Goal: Task Accomplishment & Management: Use online tool/utility

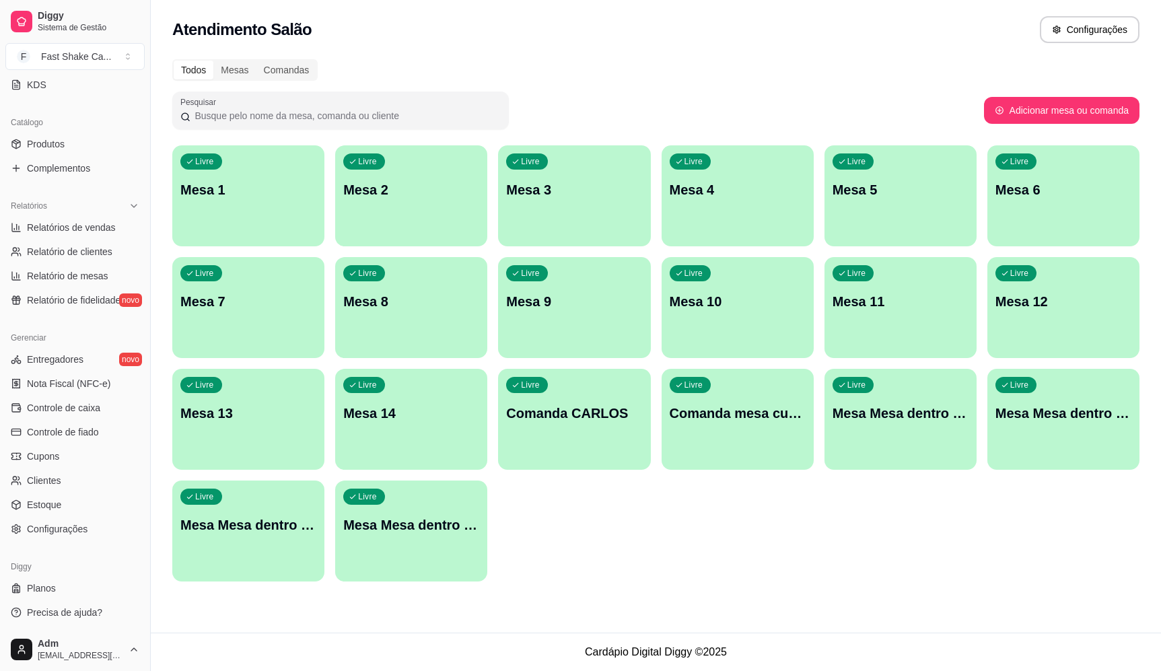
scroll to position [297, 0]
click at [90, 529] on link "Configurações" at bounding box center [74, 528] width 139 height 22
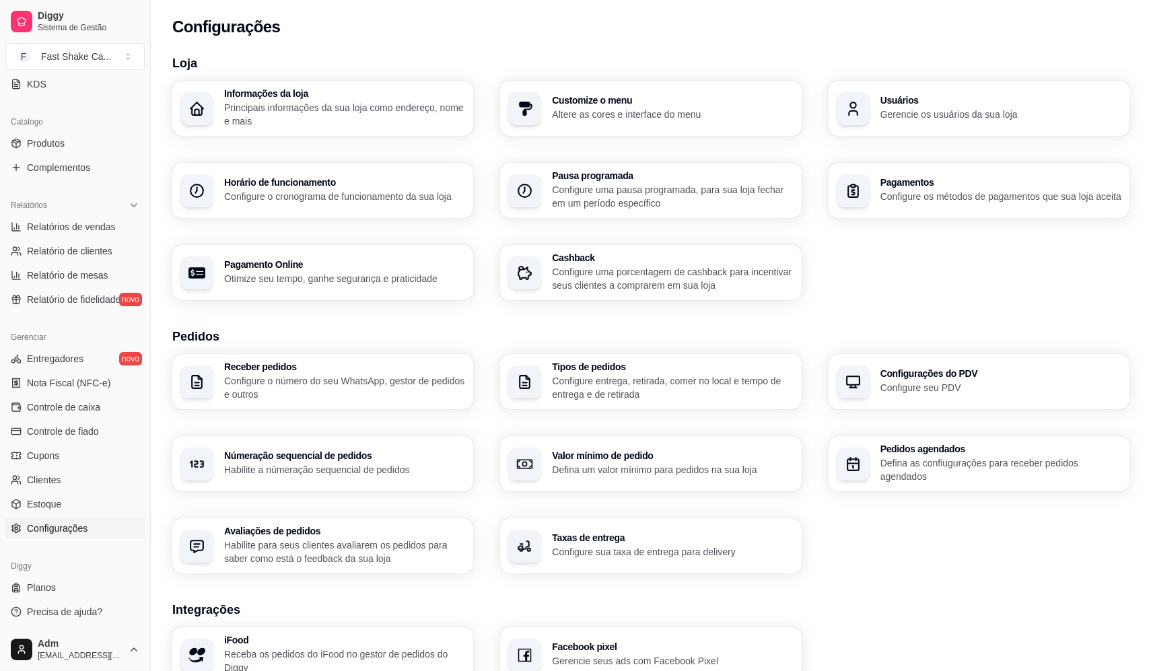
click at [339, 273] on p "Otimize seu tempo, ganhe segurança e praticidade" at bounding box center [344, 278] width 241 height 13
select select "4.98"
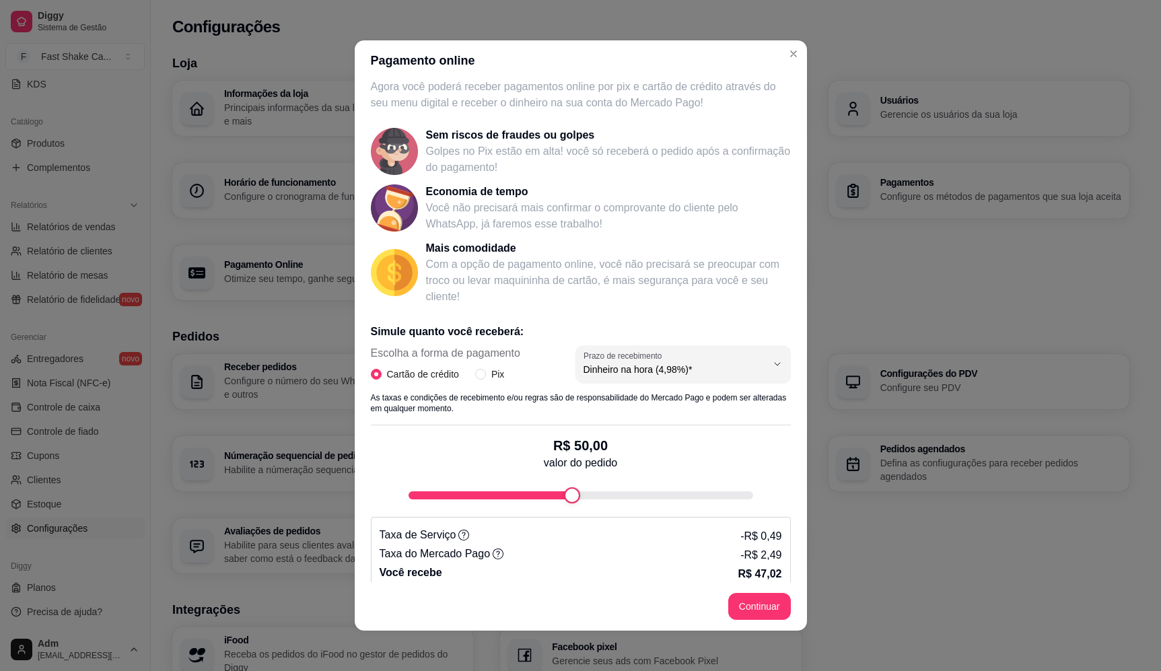
scroll to position [40, 0]
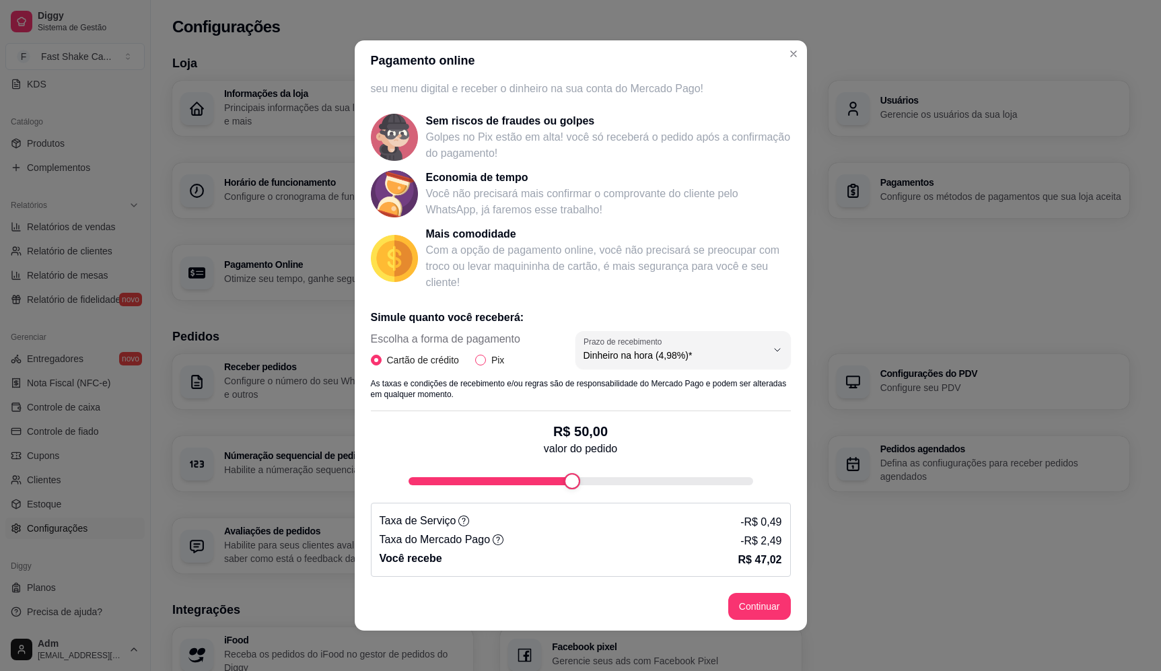
click at [478, 365] on input "Pix" at bounding box center [480, 360] width 11 height 11
radio input "true"
radio input "false"
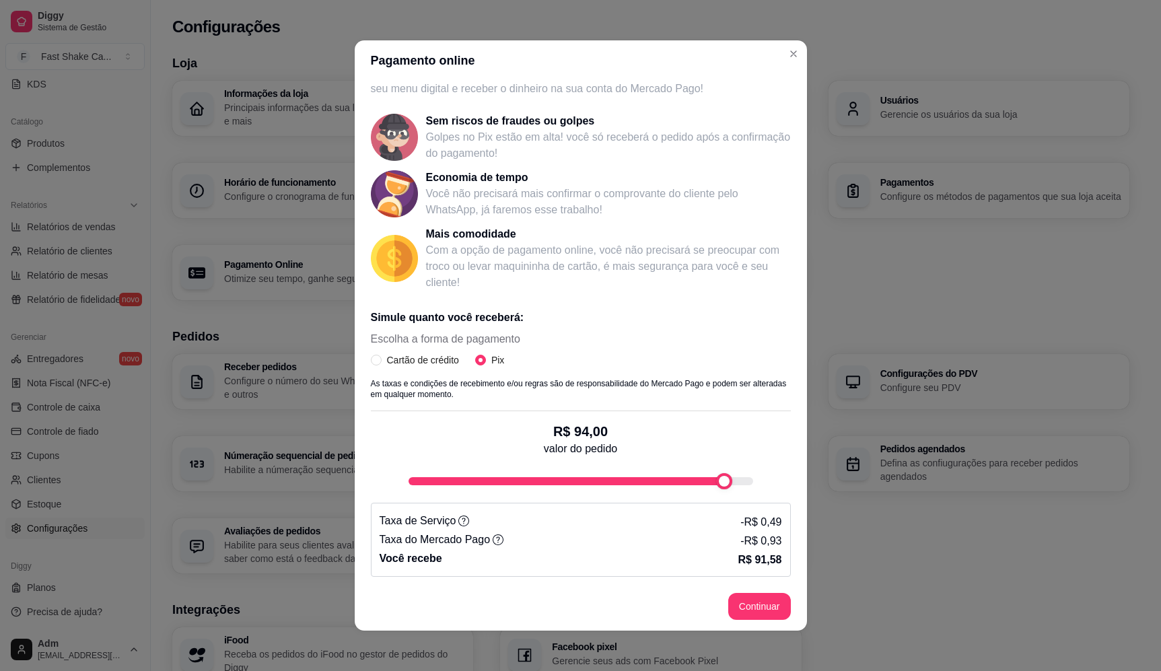
type input "100"
click at [767, 483] on div "R$ 100,00 valor do pedido" at bounding box center [581, 450] width 420 height 78
click at [747, 610] on button "Continuar" at bounding box center [759, 606] width 63 height 27
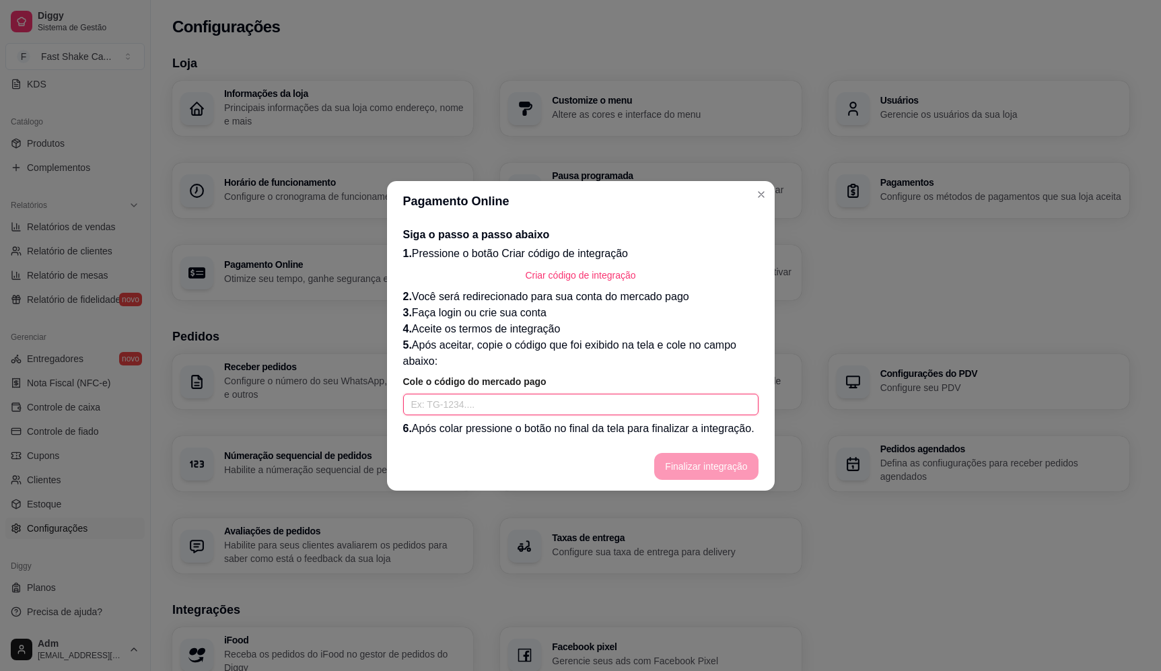
click at [464, 411] on input "text" at bounding box center [580, 405] width 355 height 22
click at [590, 278] on button "Criar código de integração" at bounding box center [580, 275] width 128 height 26
click at [520, 415] on input "text" at bounding box center [580, 405] width 355 height 22
paste input "TG-68e429558749a90001b61e08-23108582"
type input "TG-68e429558749a90001b61e08-23108582"
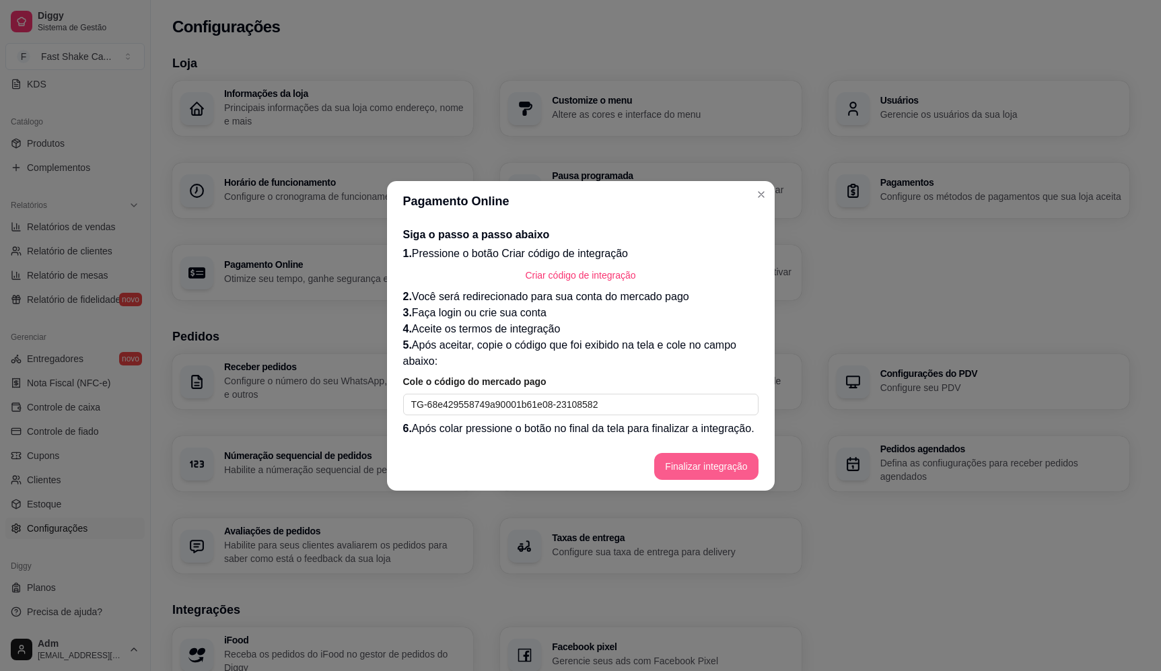
click at [710, 466] on button "Finalizar integração" at bounding box center [706, 466] width 104 height 27
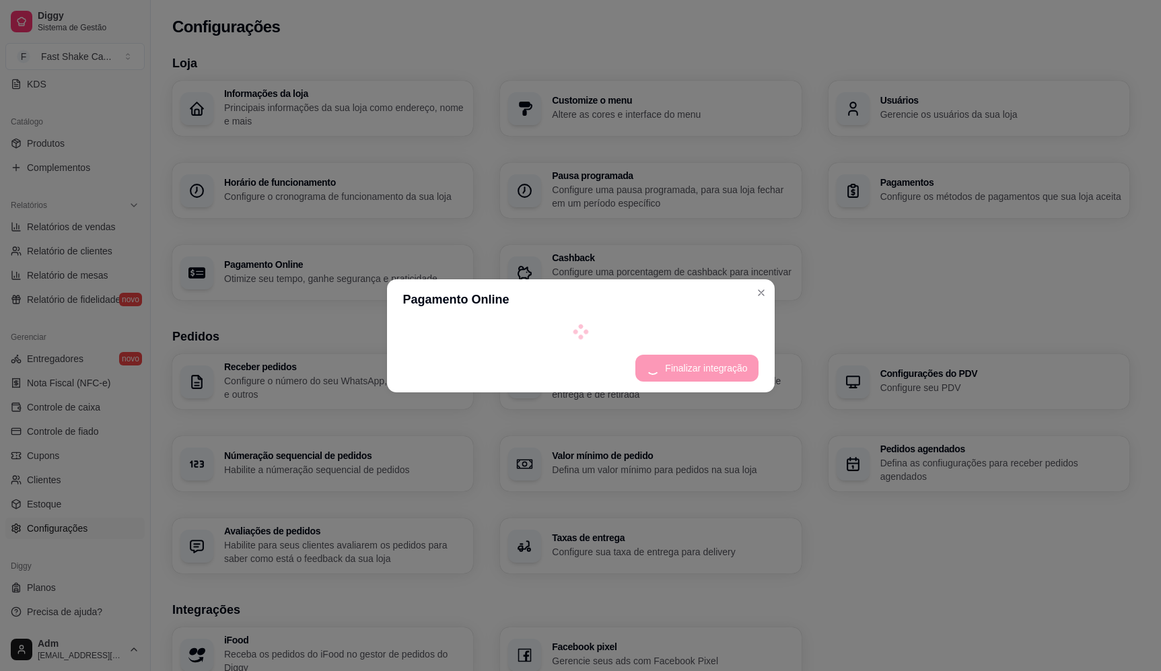
select select "4.98"
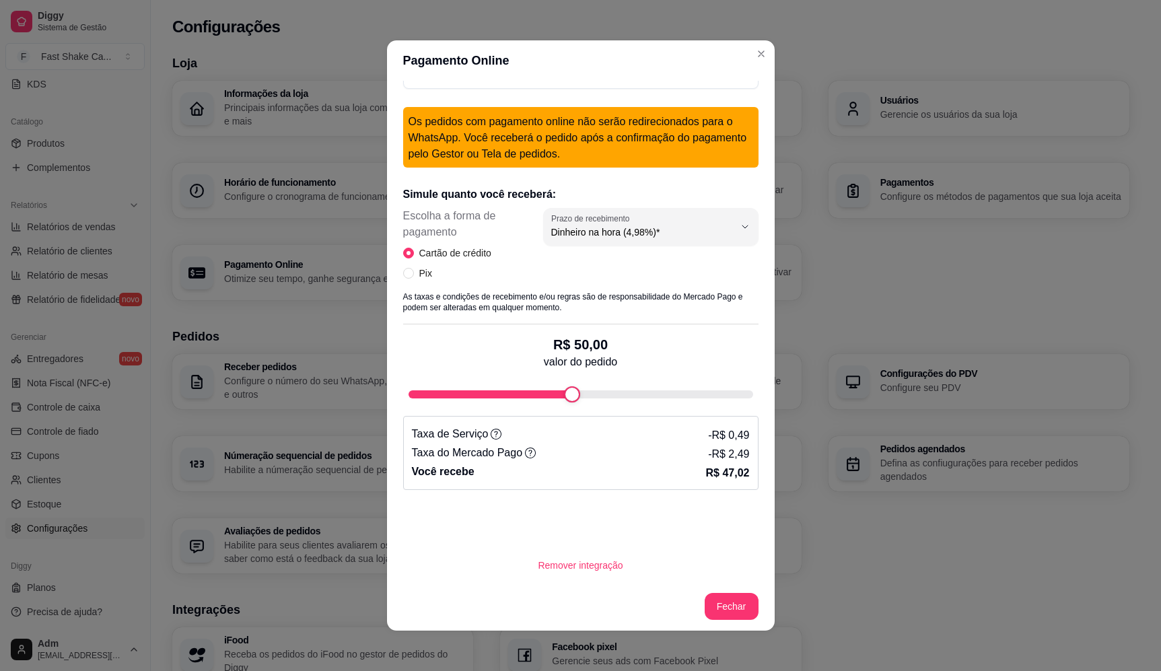
scroll to position [229, 0]
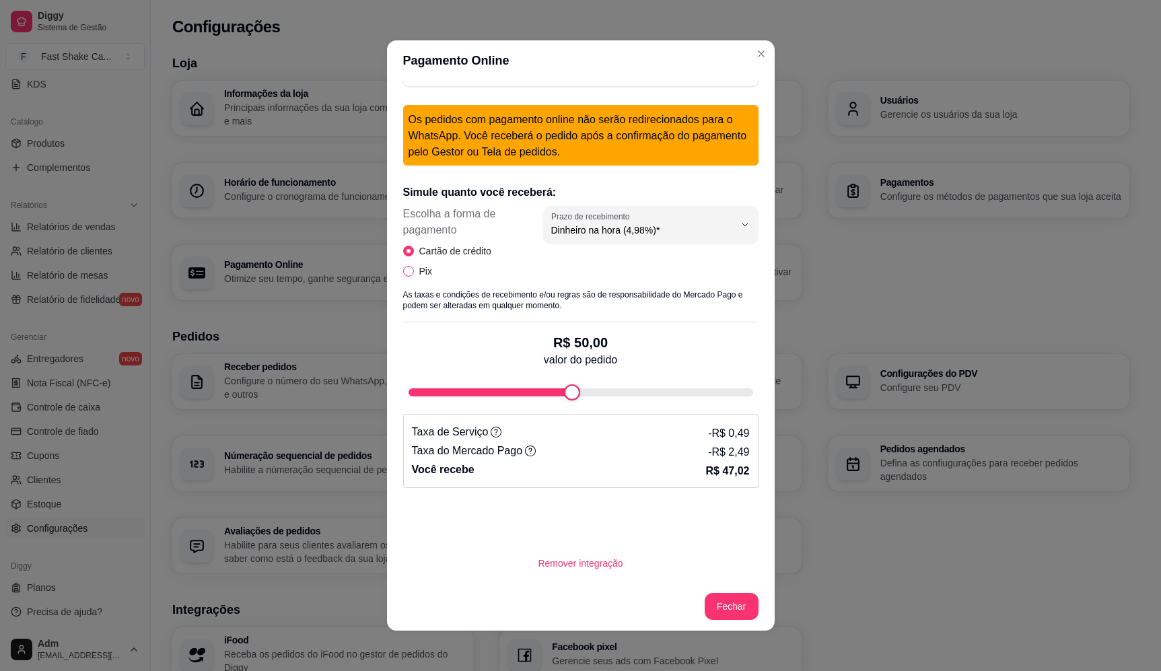
click at [415, 273] on span "Pix" at bounding box center [426, 271] width 24 height 15
click at [414, 273] on input "Pix" at bounding box center [408, 271] width 11 height 11
radio input "true"
radio input "false"
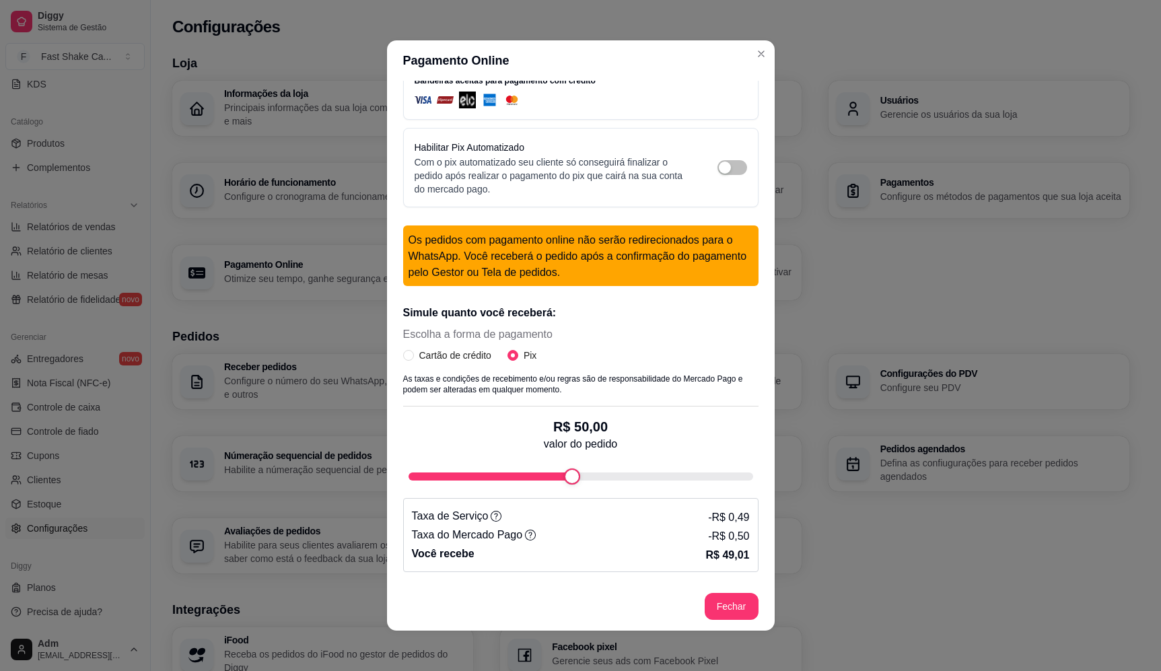
scroll to position [0, 0]
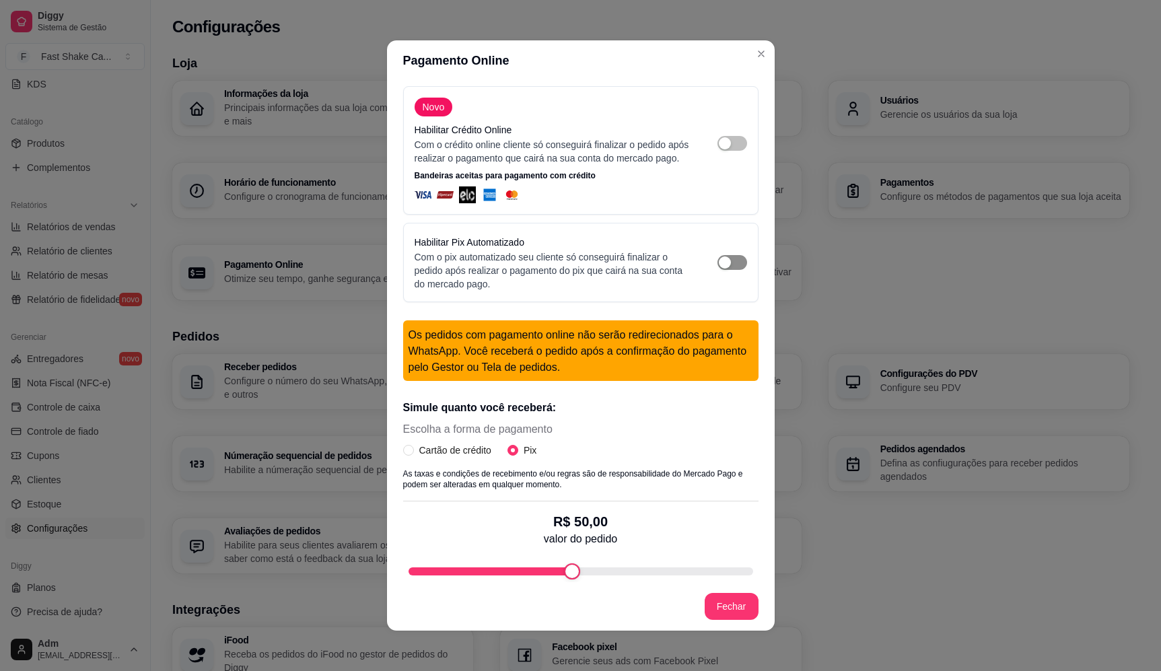
click at [719, 269] on div "button" at bounding box center [725, 262] width 12 height 12
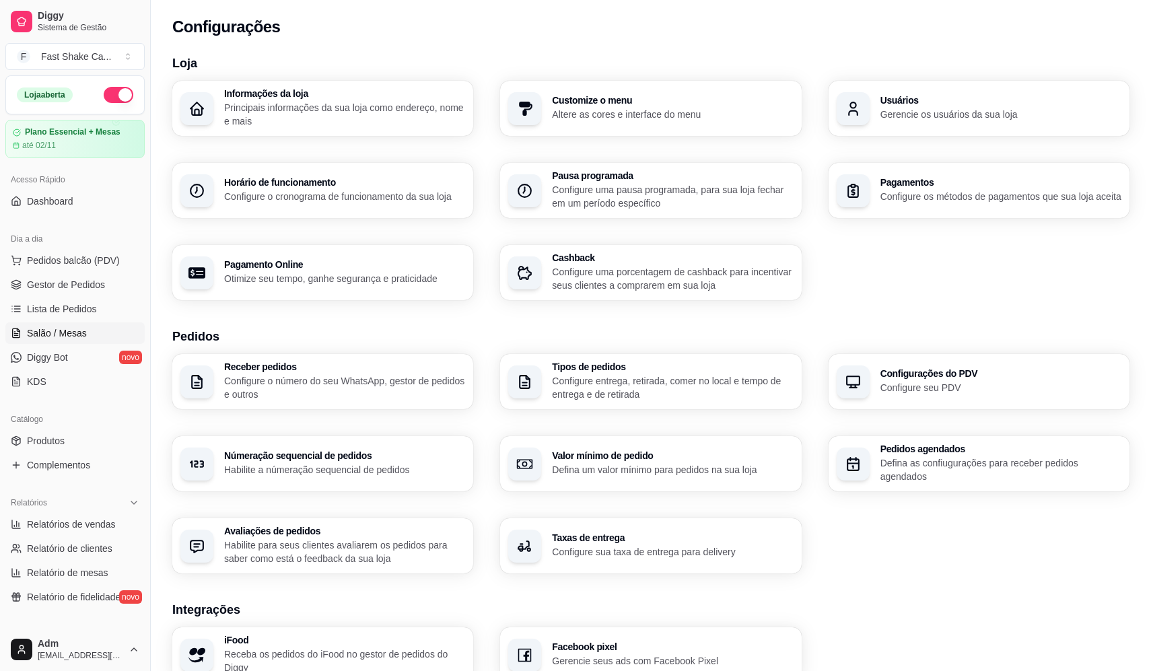
click at [70, 334] on span "Salão / Mesas" at bounding box center [57, 332] width 60 height 13
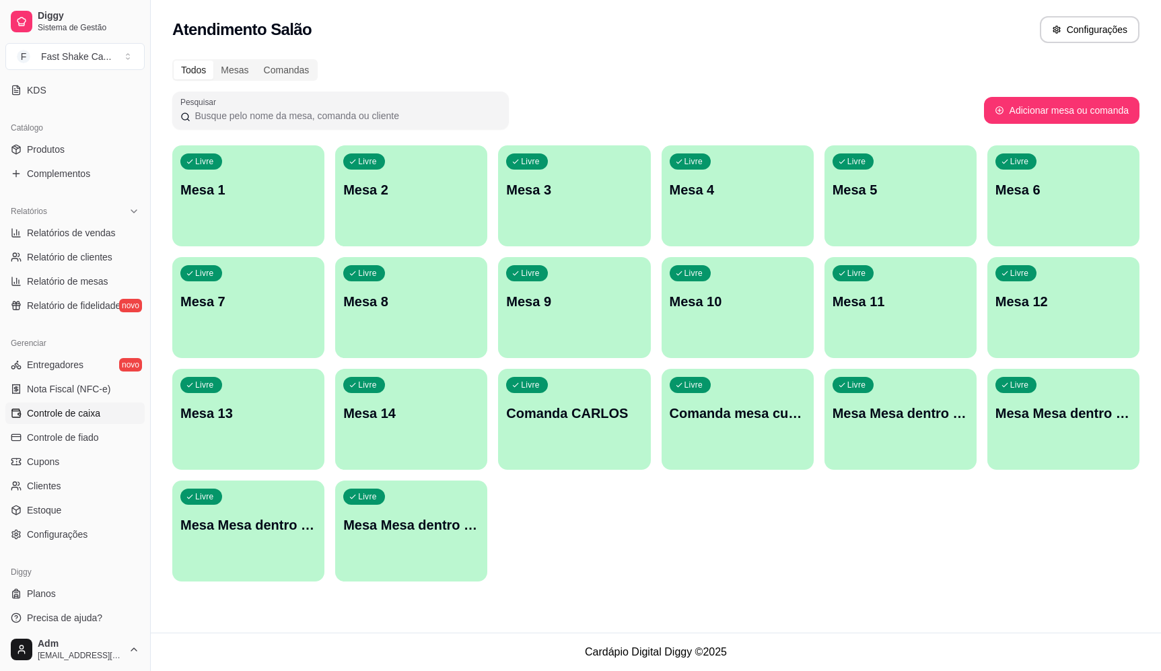
scroll to position [297, 0]
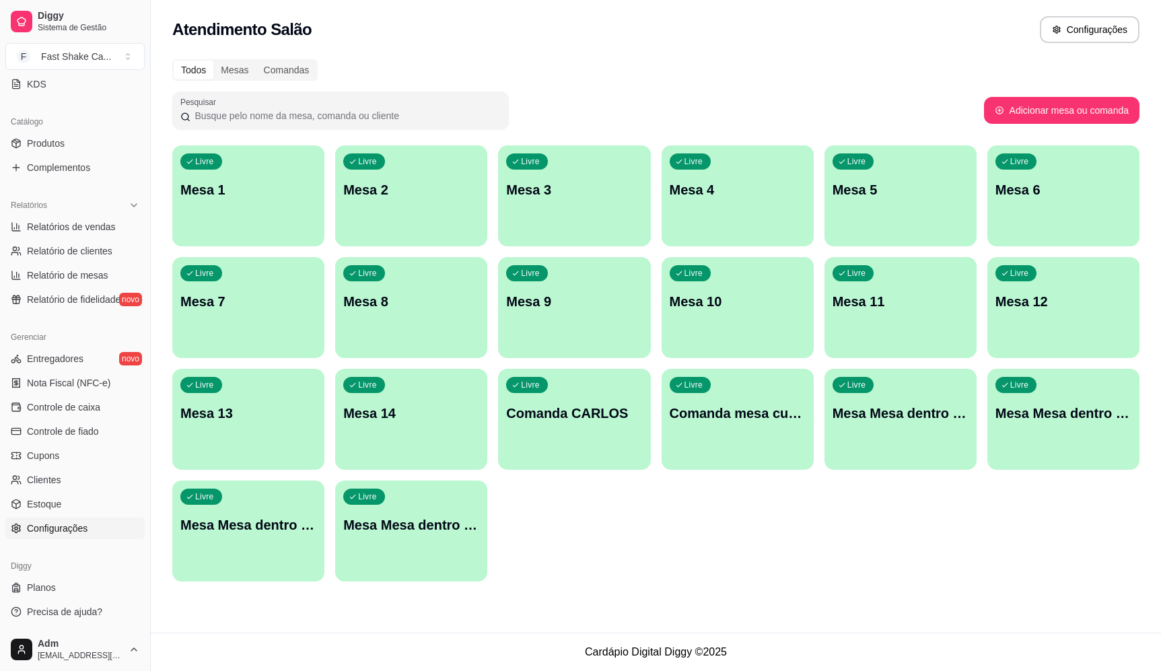
click at [65, 534] on span "Configurações" at bounding box center [57, 528] width 61 height 13
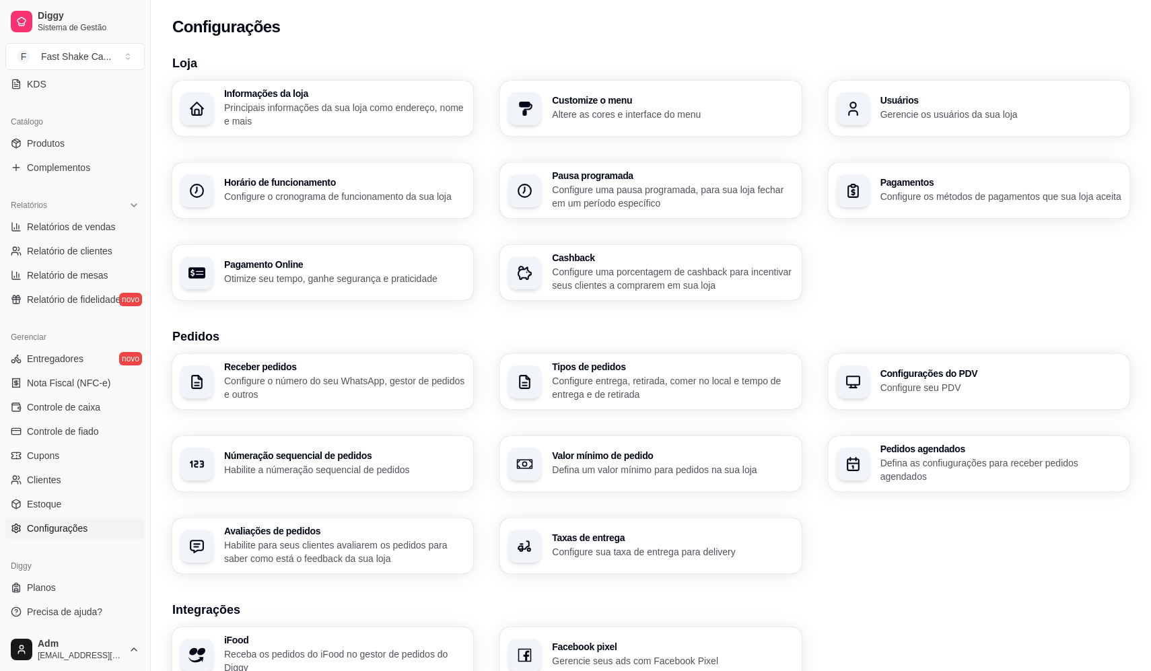
click at [299, 284] on p "Otimize seu tempo, ganhe segurança e praticidade" at bounding box center [344, 278] width 241 height 13
select select "4.98"
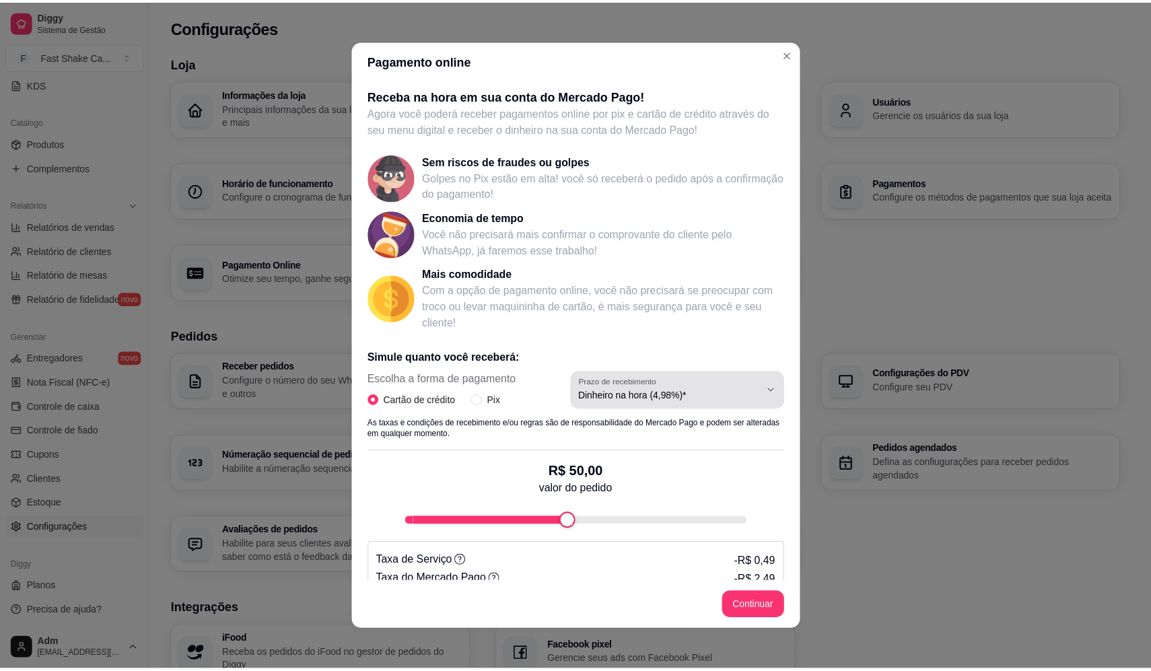
scroll to position [40, 0]
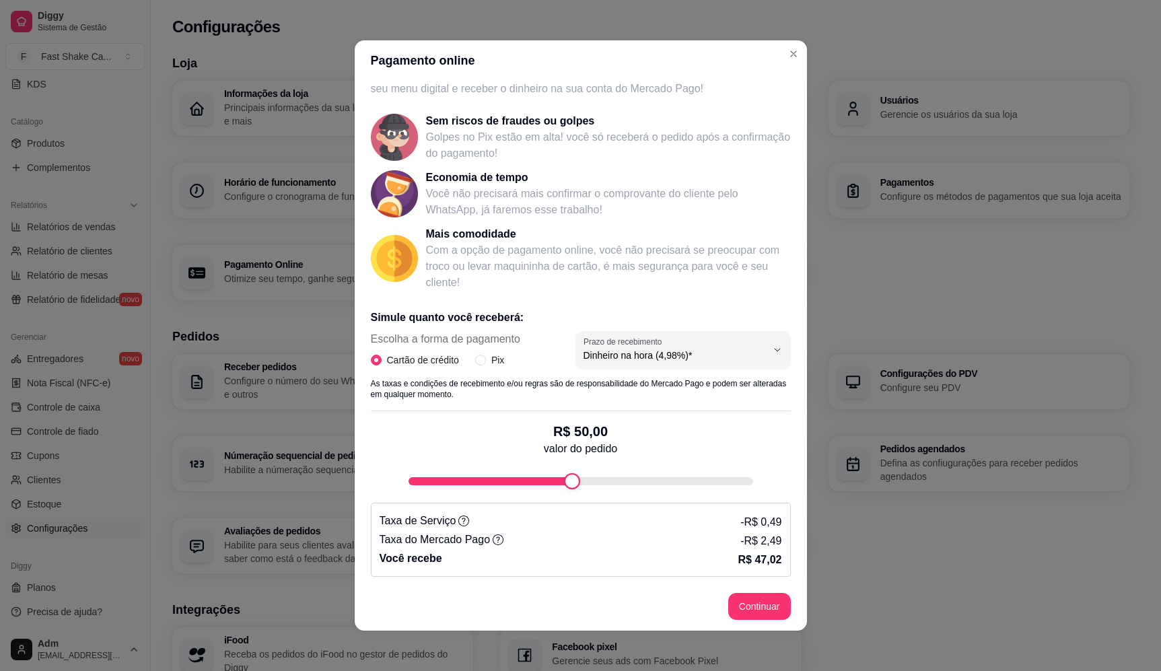
click at [738, 589] on footer "Continuar" at bounding box center [581, 606] width 452 height 48
click at [748, 600] on button "Continuar" at bounding box center [759, 606] width 63 height 27
select select "4.98"
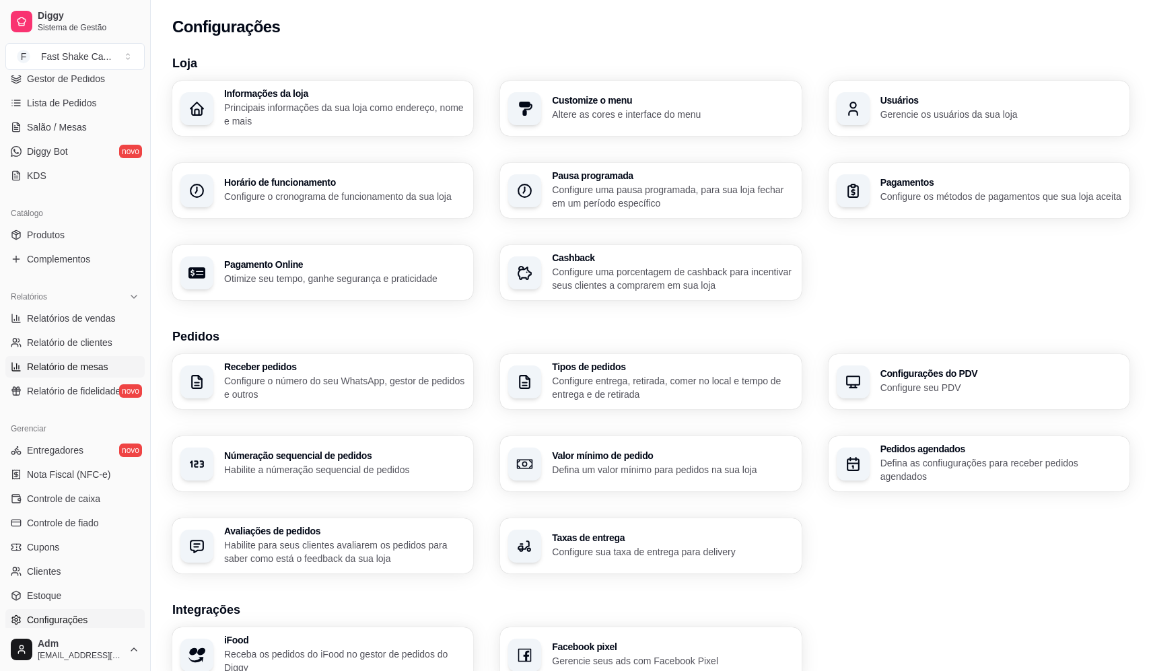
scroll to position [28, 0]
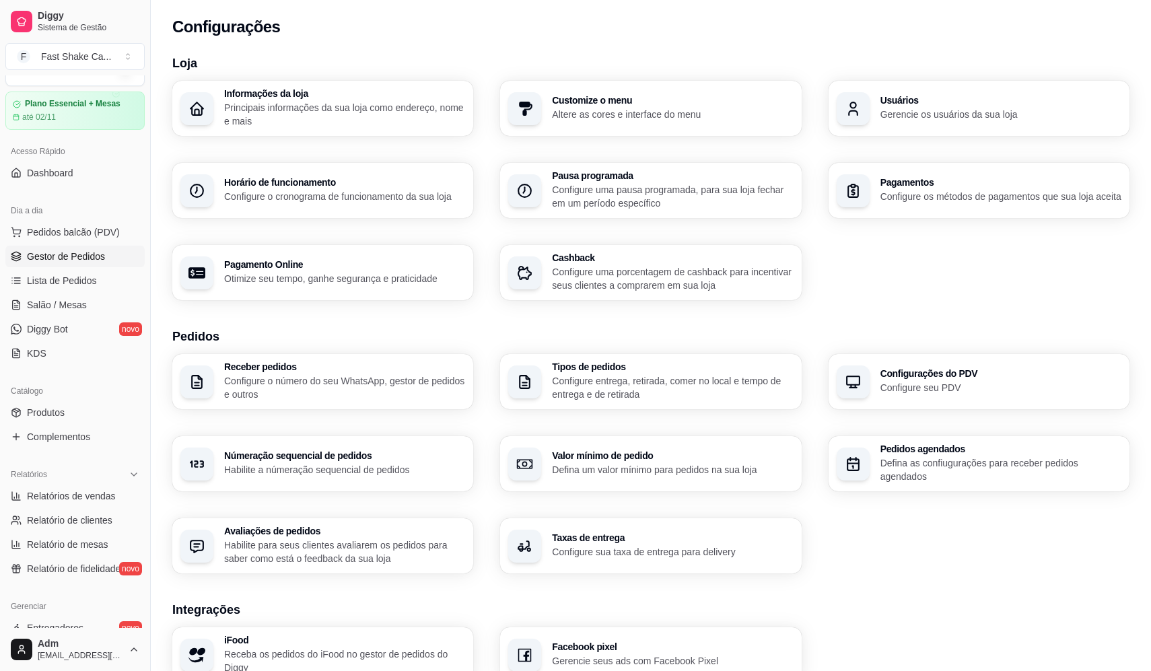
click at [87, 260] on span "Gestor de Pedidos" at bounding box center [66, 256] width 78 height 13
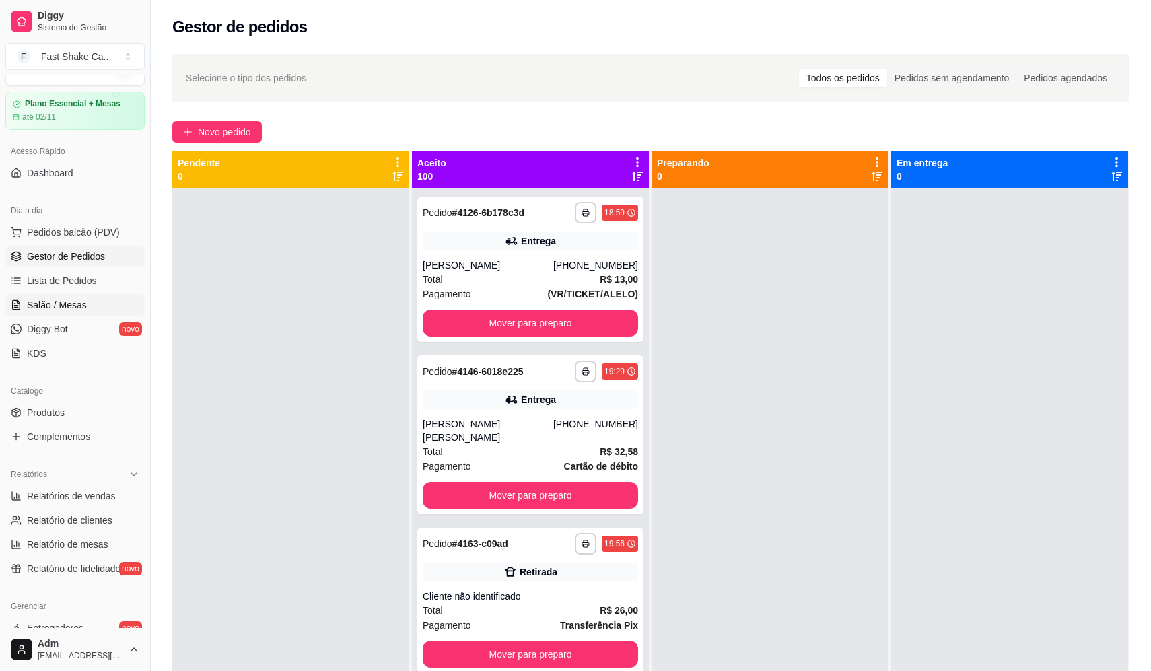
click at [70, 306] on span "Salão / Mesas" at bounding box center [57, 304] width 60 height 13
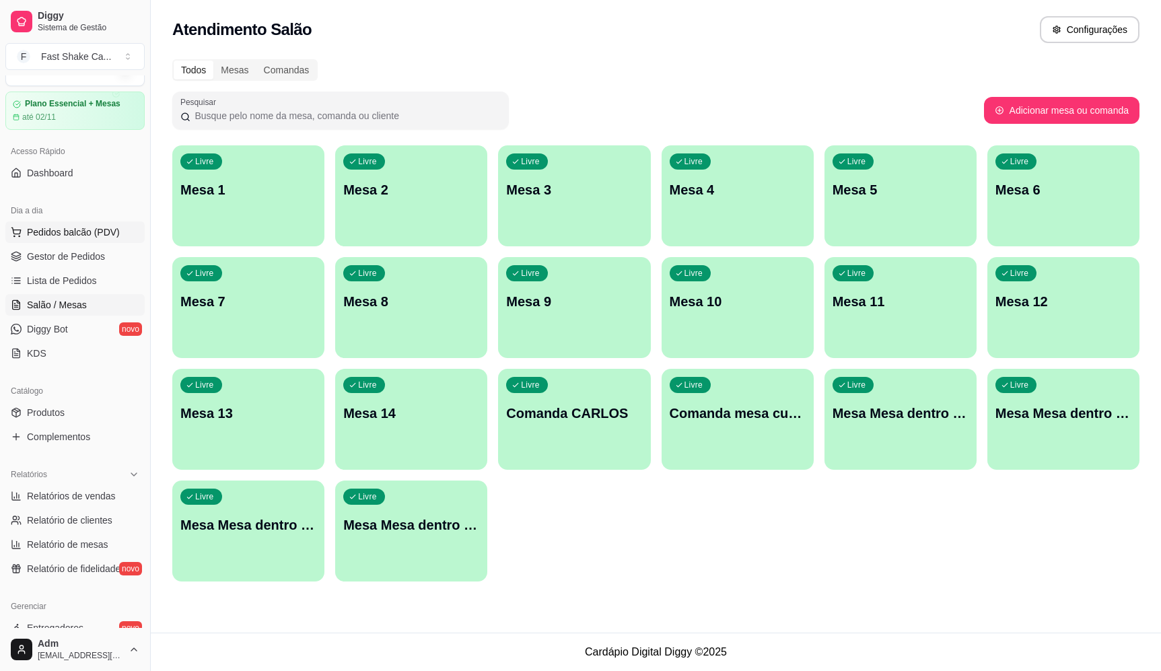
click at [91, 241] on button "Pedidos balcão (PDV)" at bounding box center [74, 232] width 139 height 22
click at [543, 199] on p "Mesa 3" at bounding box center [574, 189] width 136 height 19
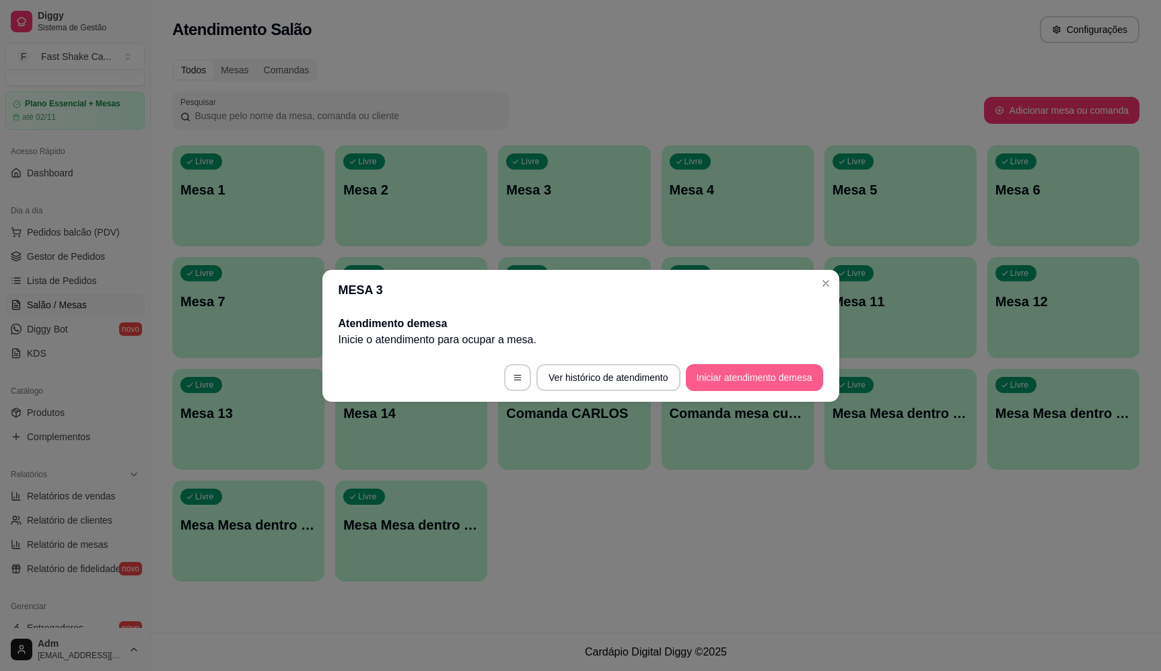
click at [742, 367] on button "Iniciar atendimento de mesa" at bounding box center [754, 377] width 137 height 27
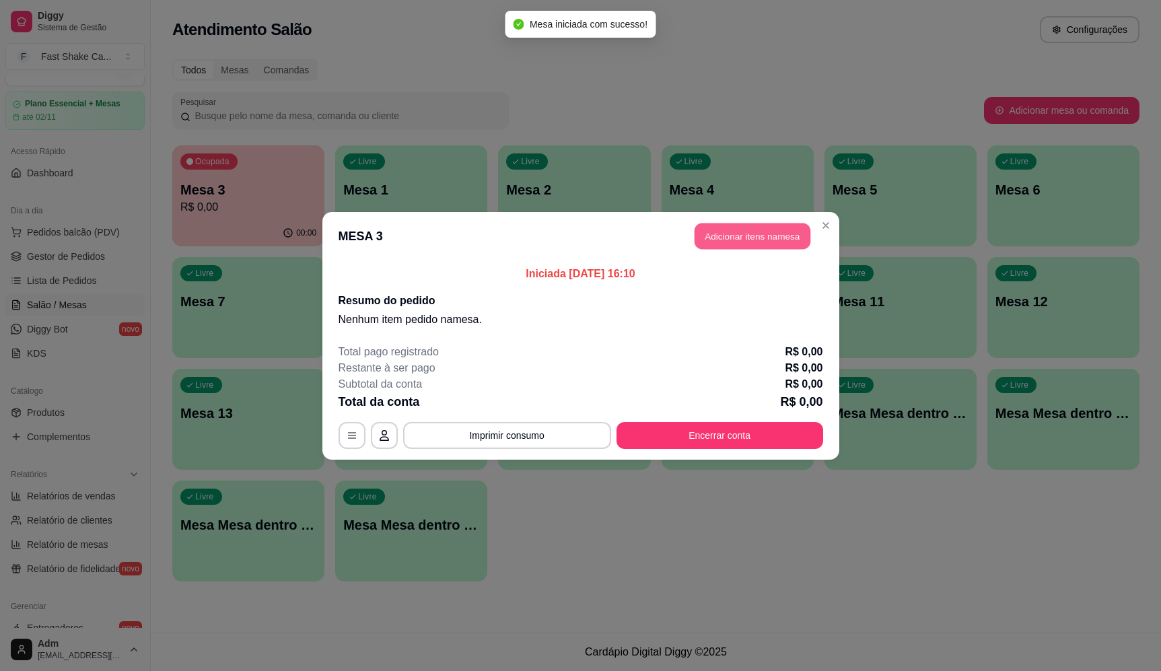
click at [742, 231] on button "Adicionar itens na mesa" at bounding box center [752, 236] width 116 height 26
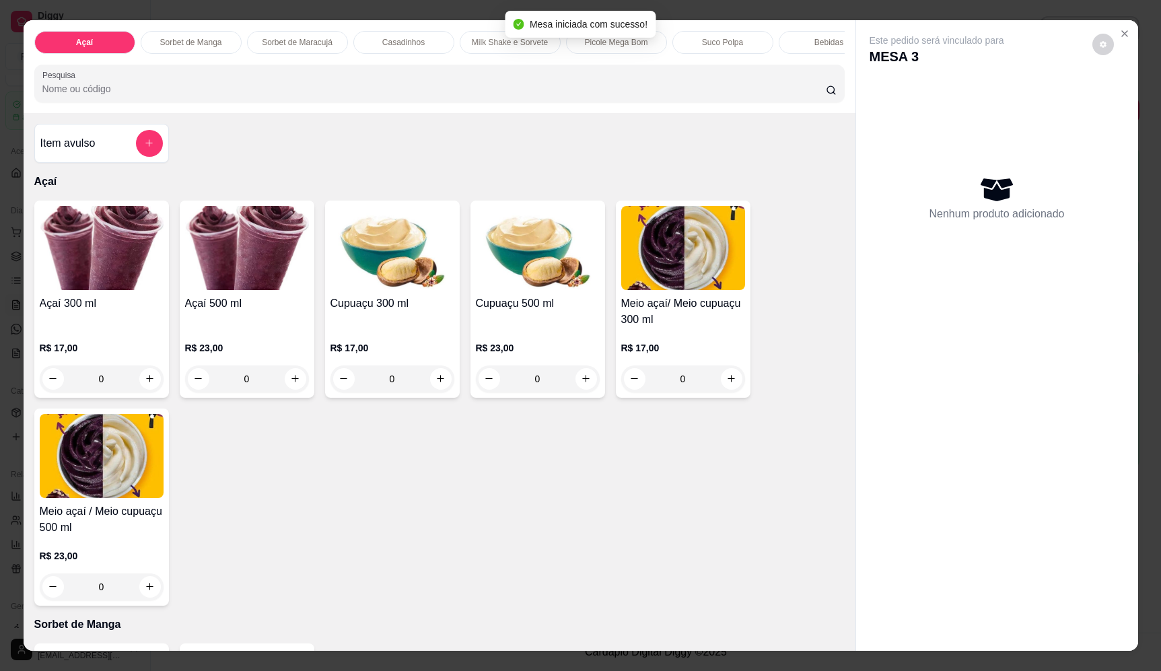
click at [149, 389] on div "0" at bounding box center [102, 378] width 124 height 27
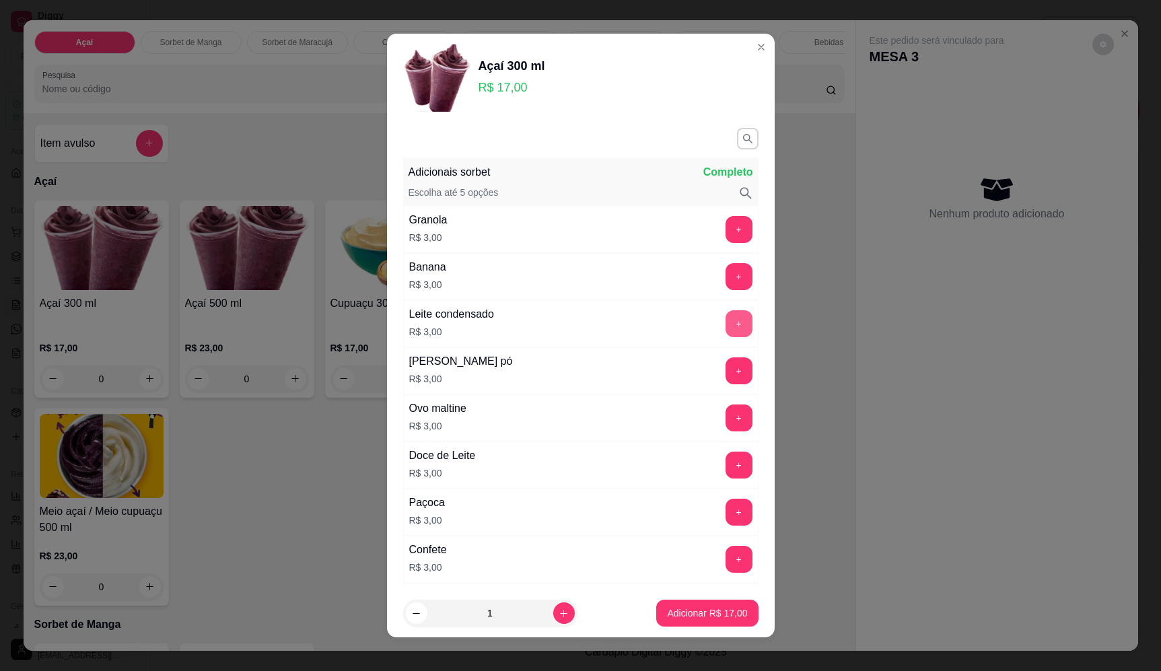
click at [725, 314] on button "+" at bounding box center [738, 323] width 27 height 27
click at [725, 382] on button "+" at bounding box center [738, 370] width 27 height 27
click at [725, 276] on button "+" at bounding box center [738, 276] width 27 height 27
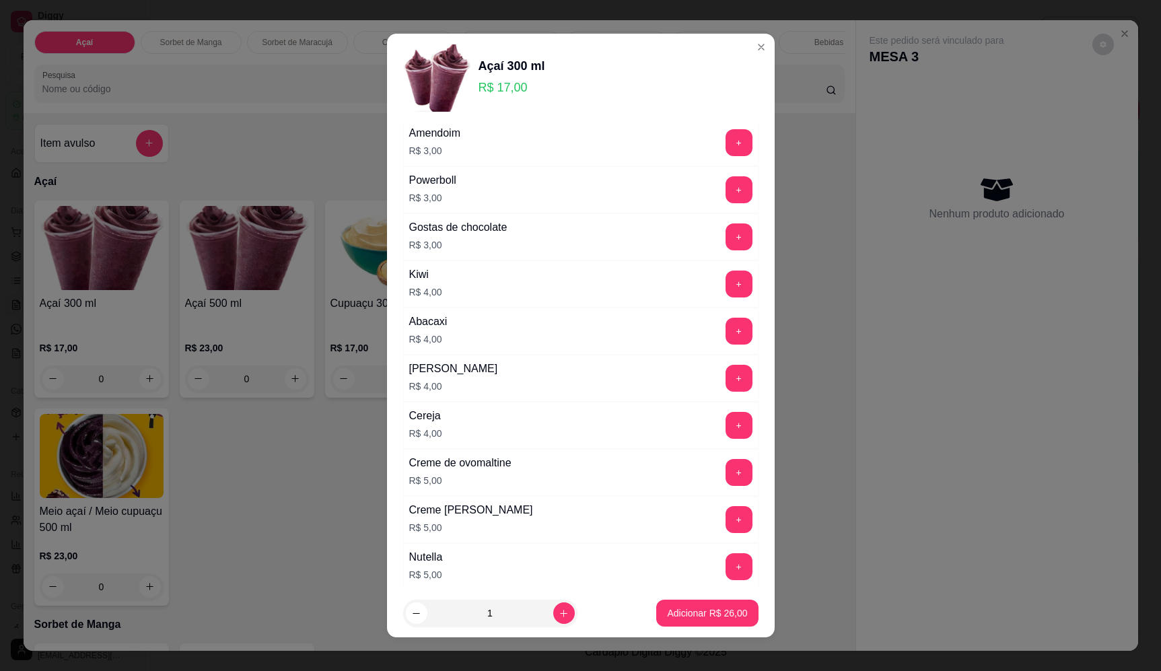
scroll to position [606, 0]
click at [725, 277] on button "+" at bounding box center [738, 283] width 27 height 27
click at [559, 616] on icon "increase-product-quantity" at bounding box center [564, 613] width 10 height 10
type input "3"
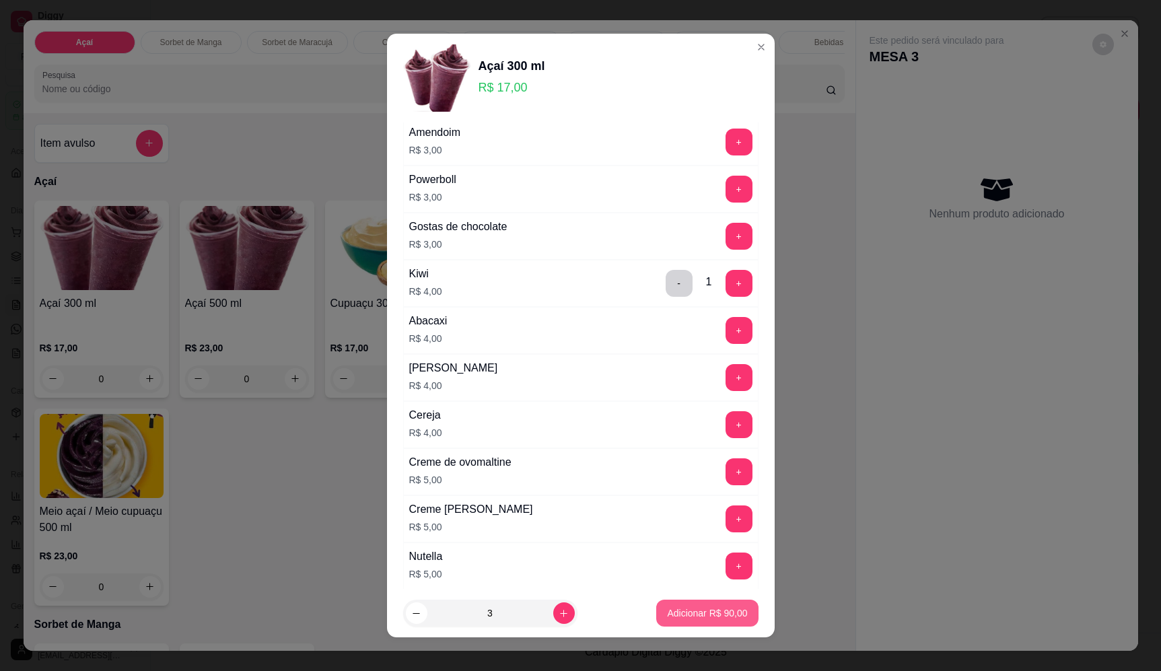
click at [728, 609] on p "Adicionar R$ 90,00" at bounding box center [707, 612] width 80 height 13
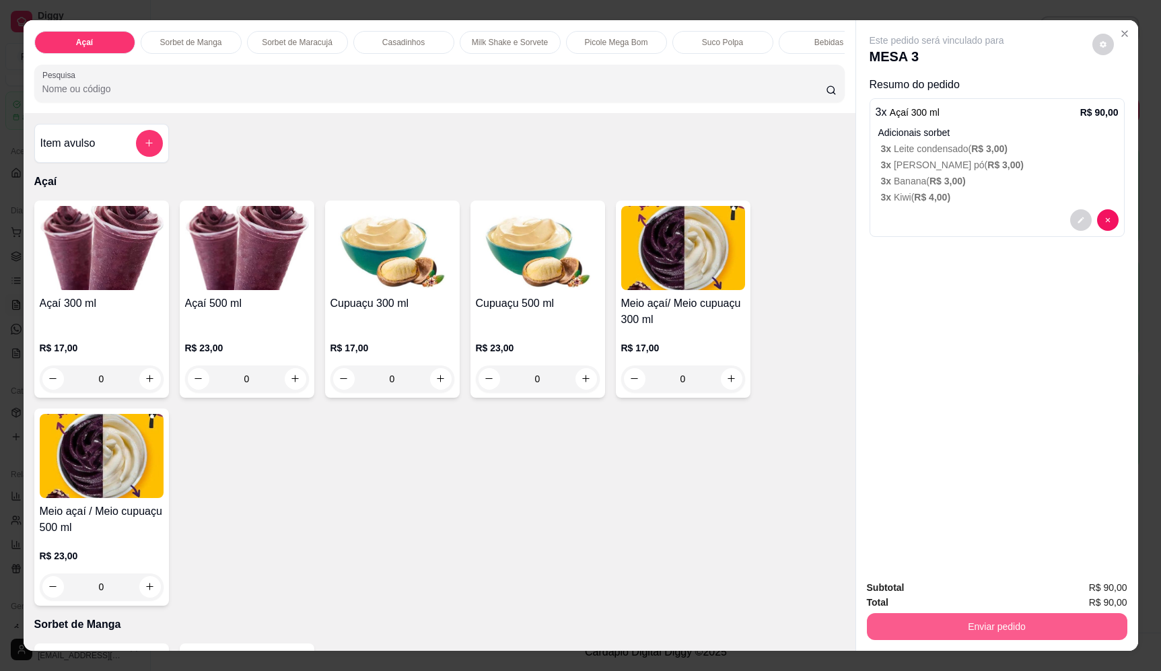
click at [1034, 636] on button "Enviar pedido" at bounding box center [997, 626] width 260 height 27
click at [1107, 593] on button "Enviar pedido" at bounding box center [1092, 594] width 76 height 26
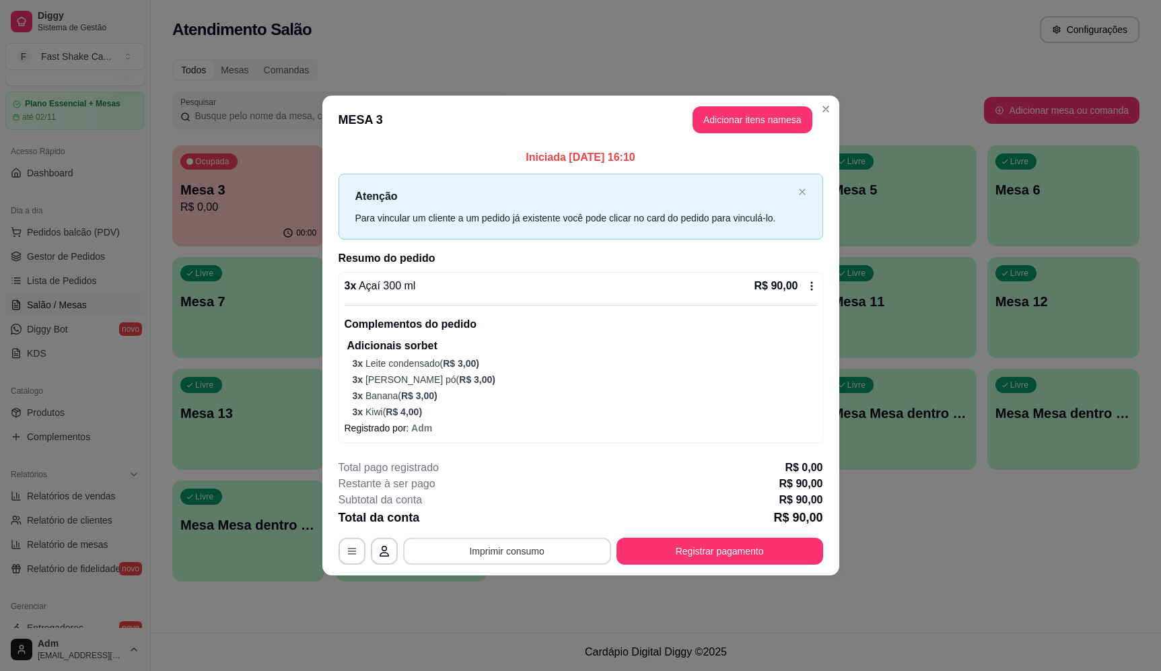
click at [531, 542] on button "Imprimir consumo" at bounding box center [507, 551] width 208 height 27
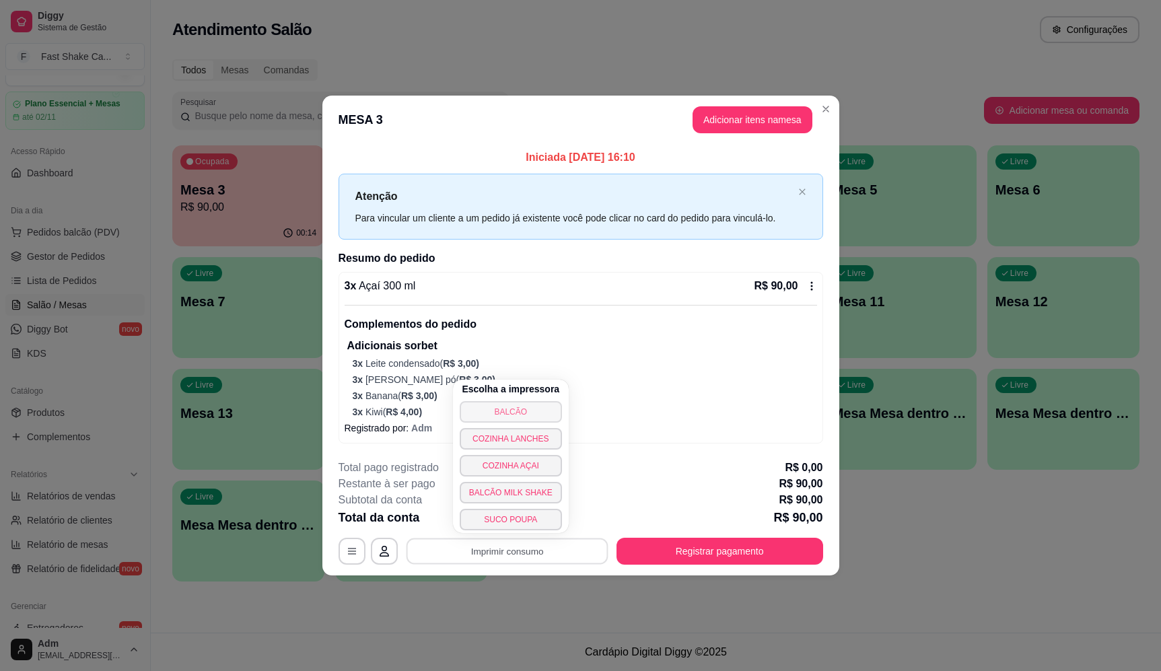
click at [532, 413] on button "BALCÃO" at bounding box center [511, 412] width 102 height 22
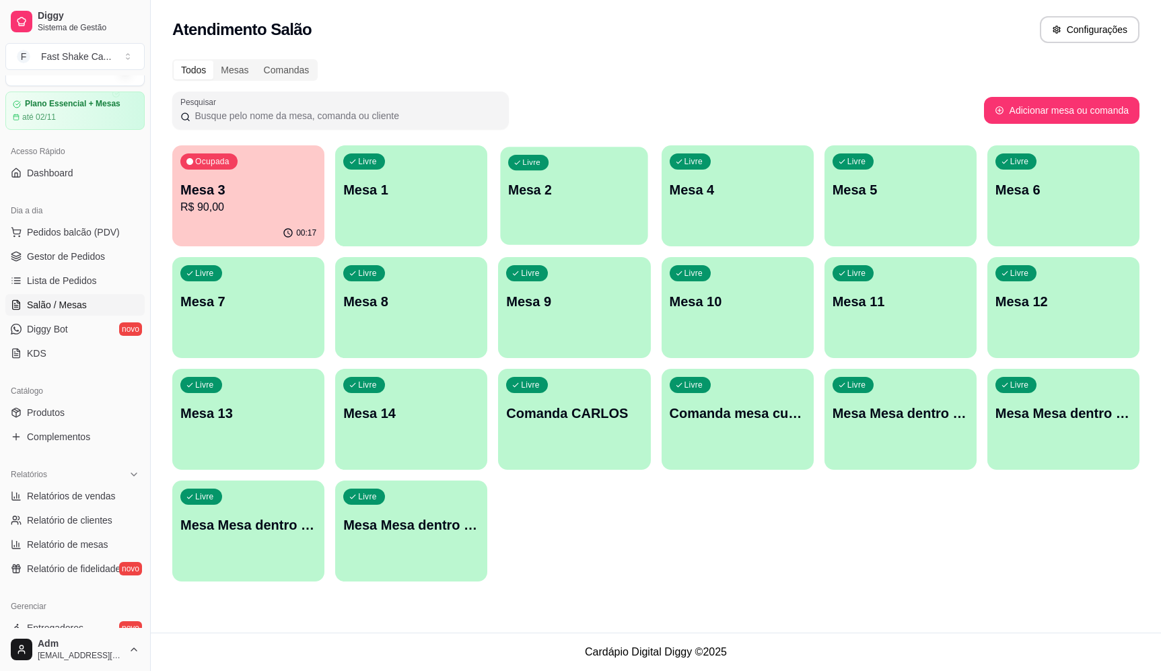
click at [524, 195] on p "Mesa 2" at bounding box center [574, 190] width 132 height 18
click at [246, 198] on p "Mesa 3" at bounding box center [248, 189] width 136 height 19
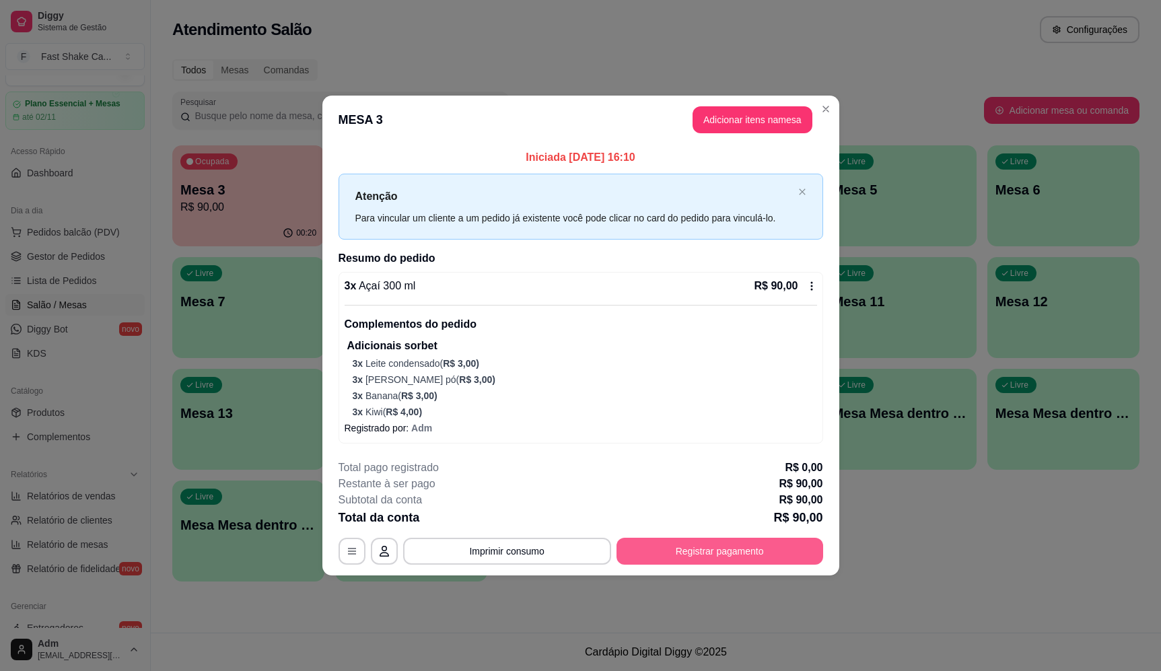
click at [697, 565] on footer "**********" at bounding box center [580, 512] width 517 height 127
click at [688, 561] on button "Registrar pagamento" at bounding box center [719, 551] width 207 height 27
click at [664, 303] on div "R$ 90,00 Quantia por pessoa ( 1 pessoas) R$ 90,00 Total do pedido R$ 90,00 Rest…" at bounding box center [579, 305] width 301 height 330
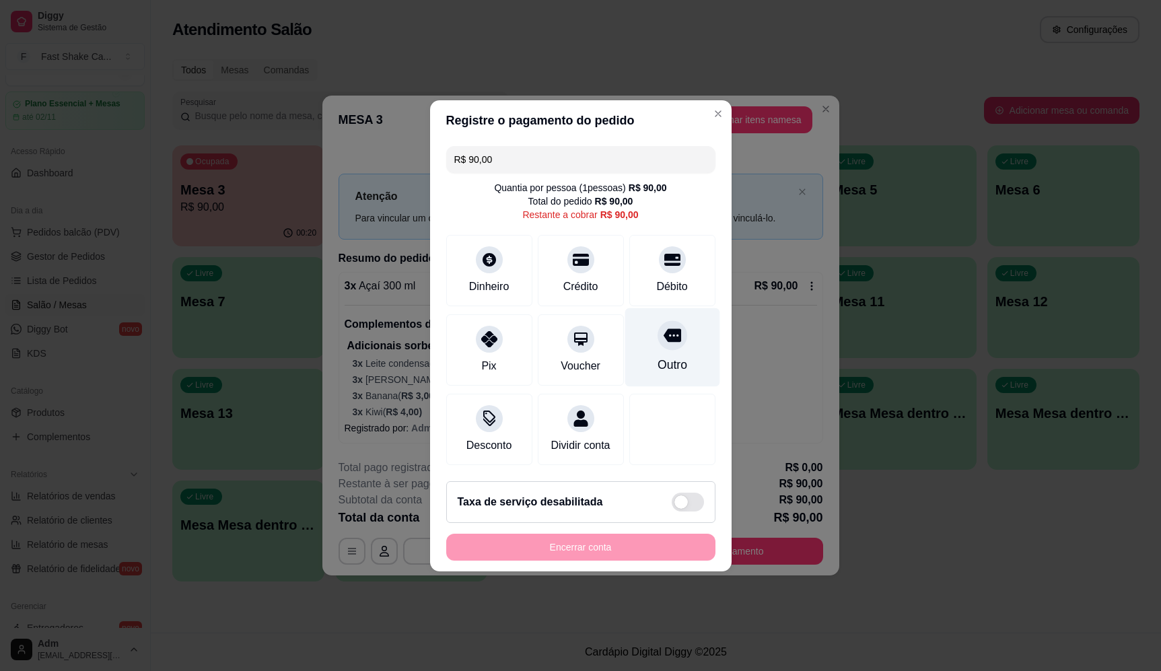
drag, startPoint x: 667, startPoint y: 343, endPoint x: 657, endPoint y: 373, distance: 32.4
click at [667, 343] on div "Outro" at bounding box center [671, 347] width 95 height 79
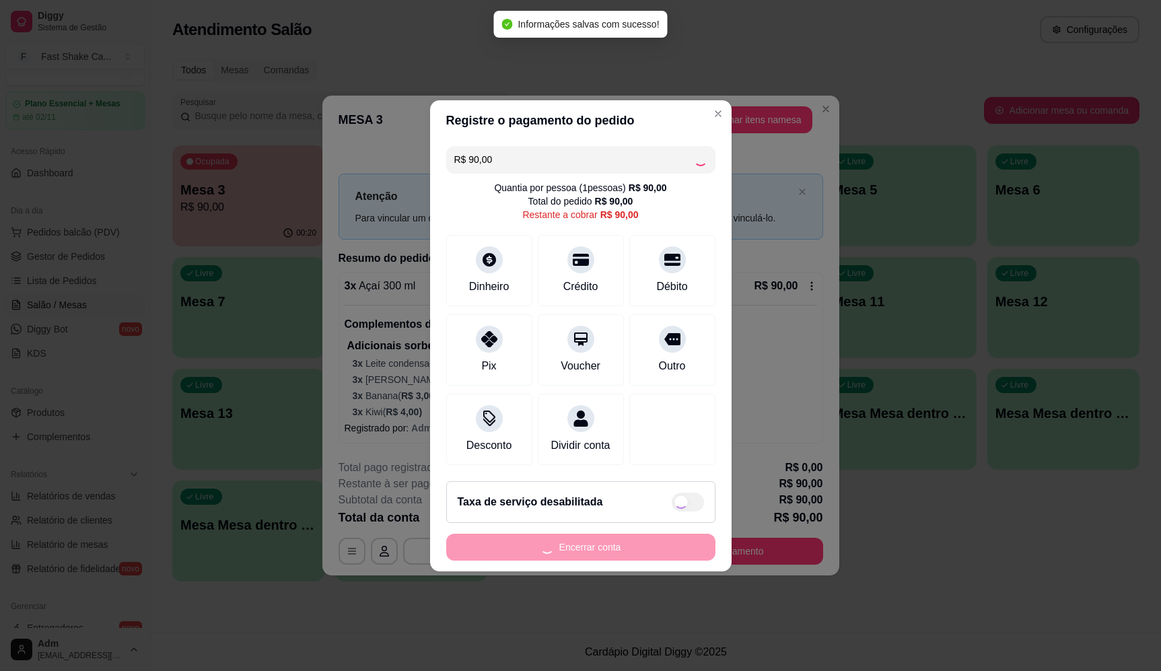
type input "R$ 0,00"
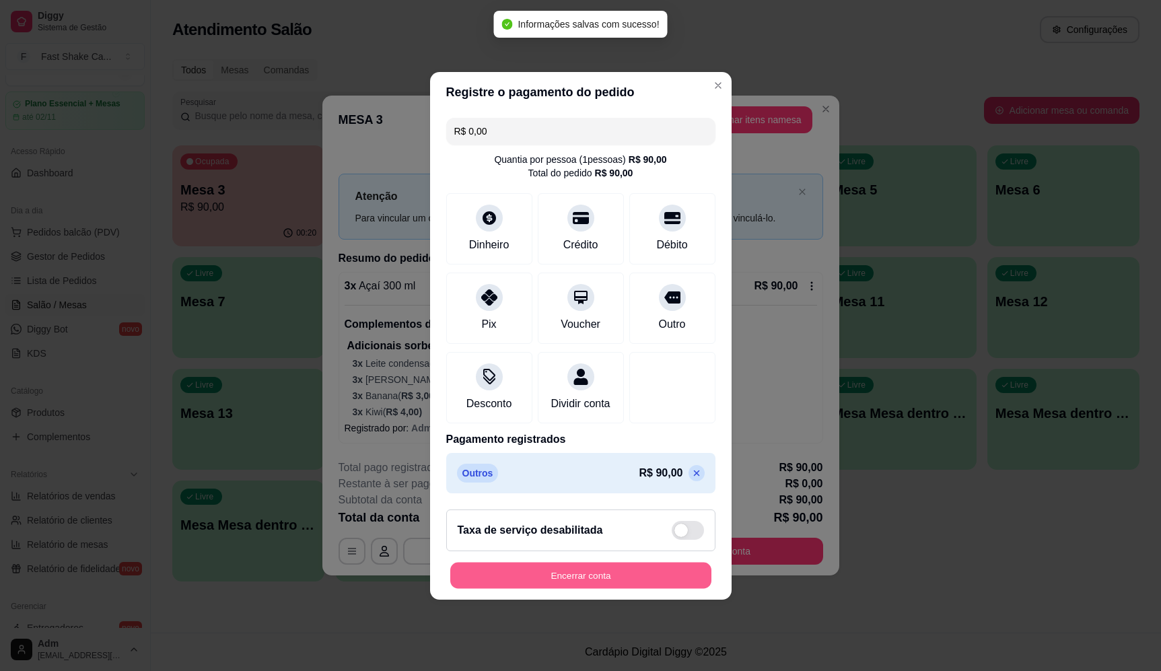
click at [643, 575] on button "Encerrar conta" at bounding box center [580, 575] width 261 height 26
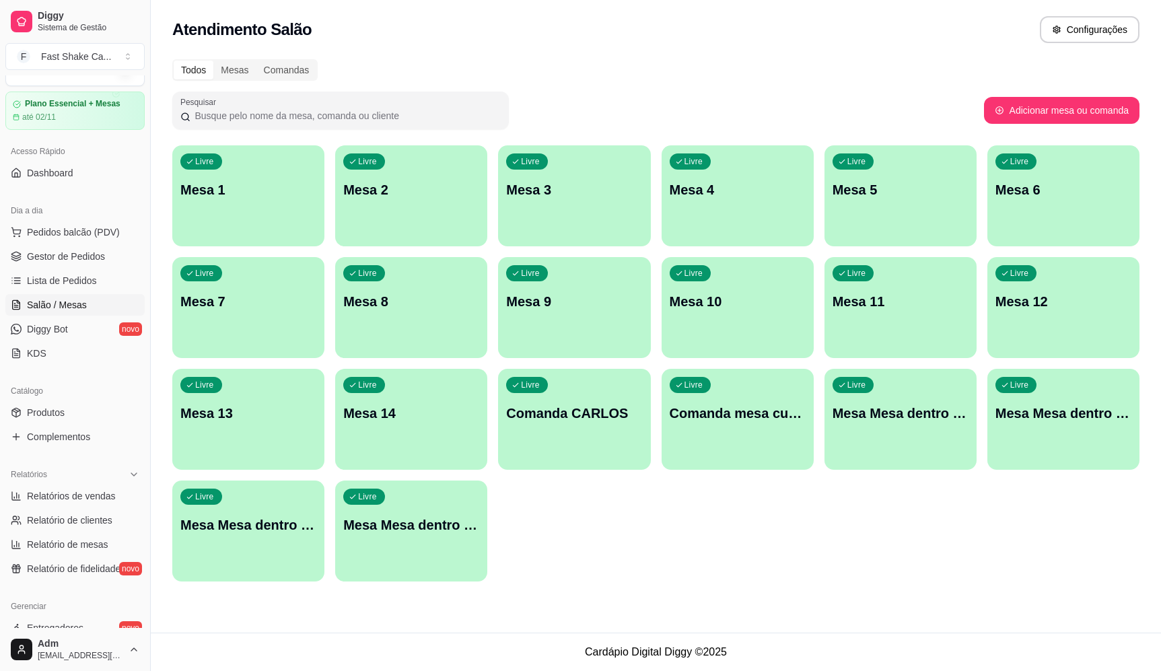
click at [530, 197] on p "Mesa 3" at bounding box center [574, 189] width 136 height 19
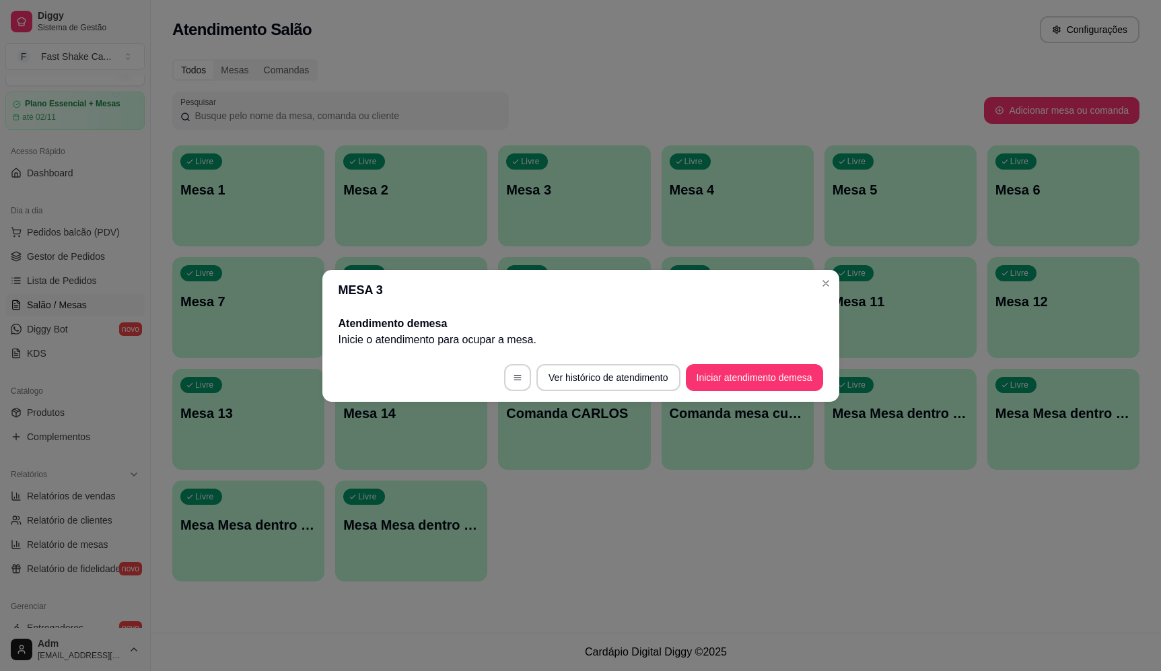
click at [771, 384] on button "Iniciar atendimento de mesa" at bounding box center [754, 377] width 137 height 27
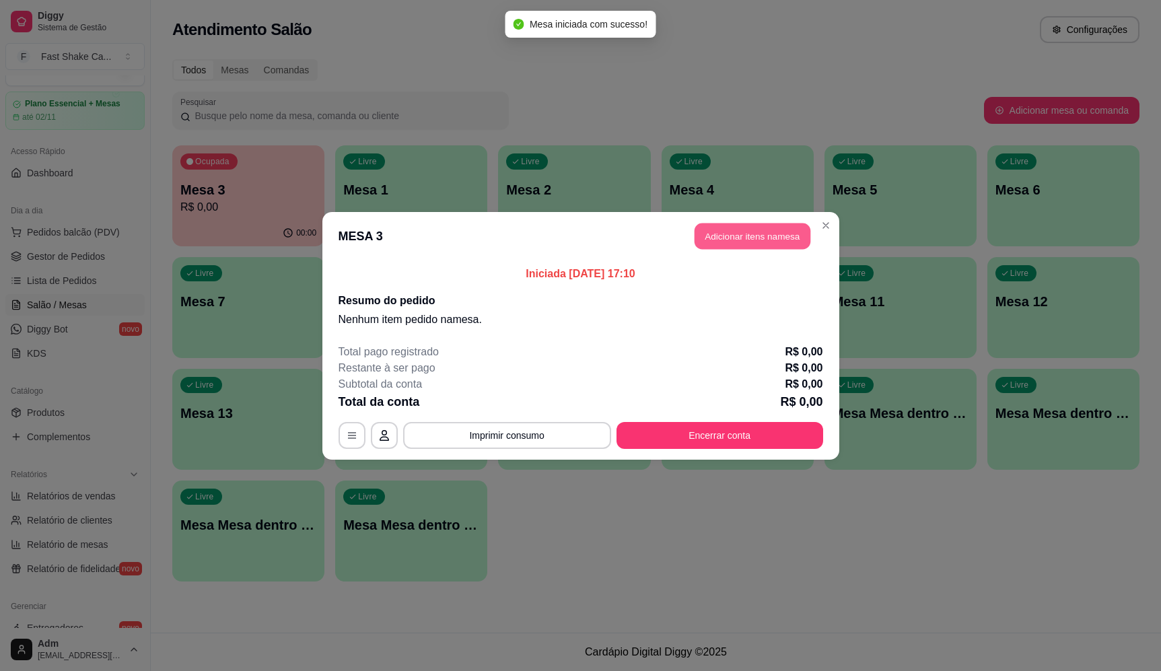
click at [761, 242] on button "Adicionar itens na mesa" at bounding box center [752, 236] width 116 height 26
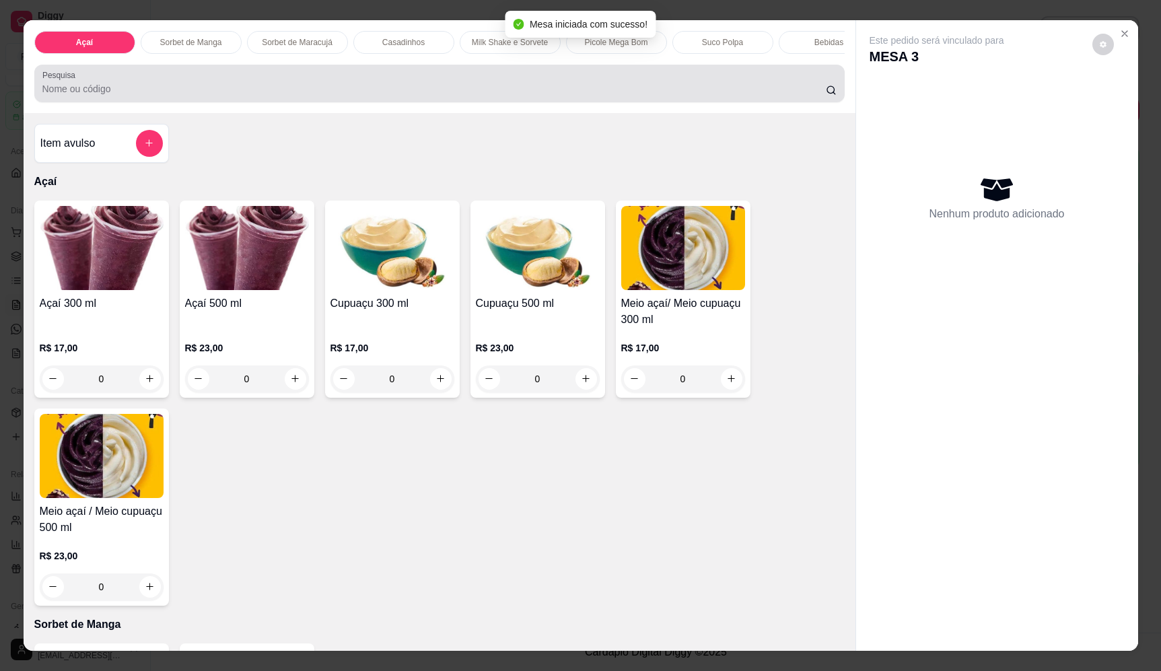
click at [258, 90] on div at bounding box center [439, 83] width 794 height 27
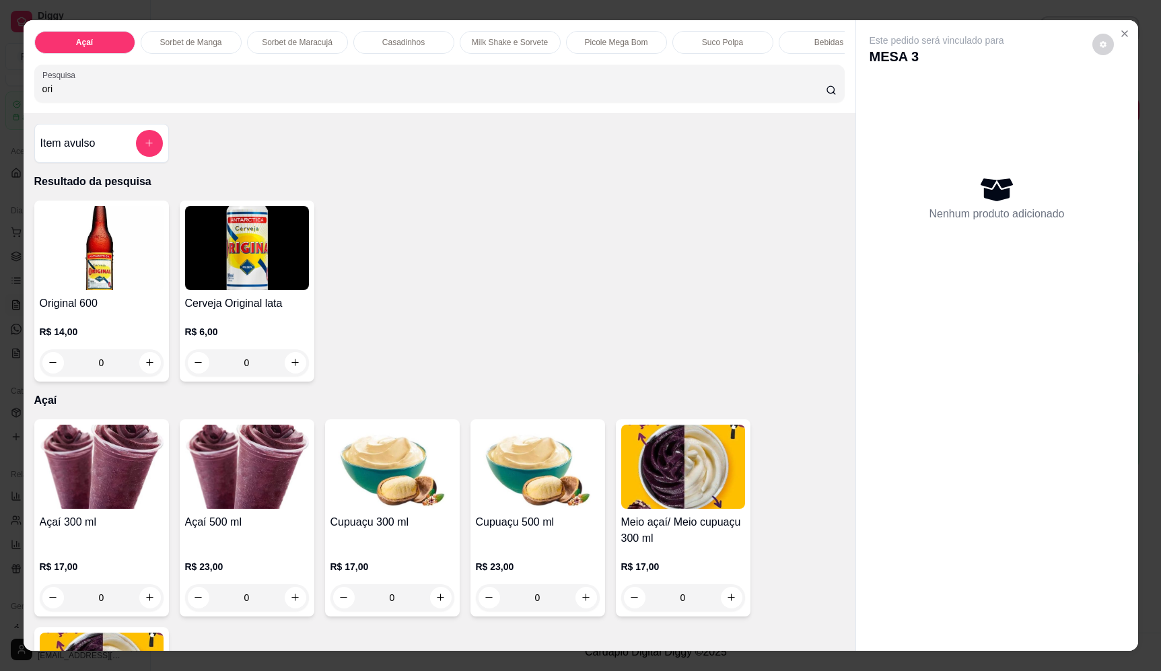
type input "ori"
click at [290, 368] on icon "increase-product-quantity" at bounding box center [295, 363] width 10 height 10
type input "1"
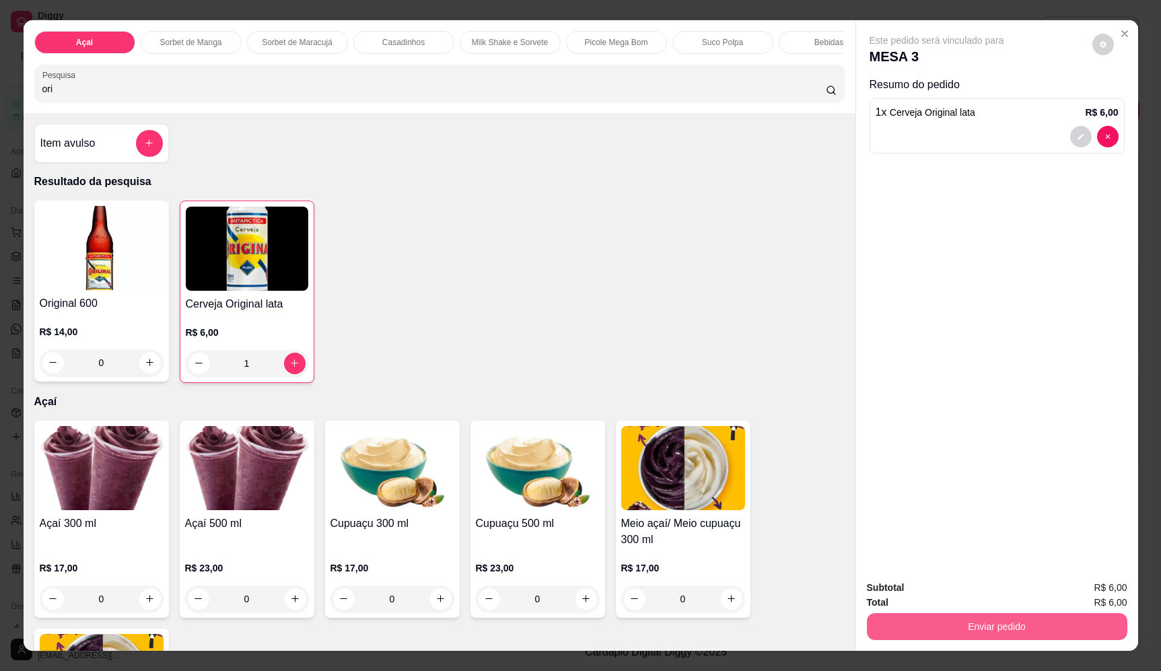
click at [967, 619] on button "Enviar pedido" at bounding box center [997, 626] width 260 height 27
click at [1117, 605] on button "Enviar pedido" at bounding box center [1092, 594] width 76 height 26
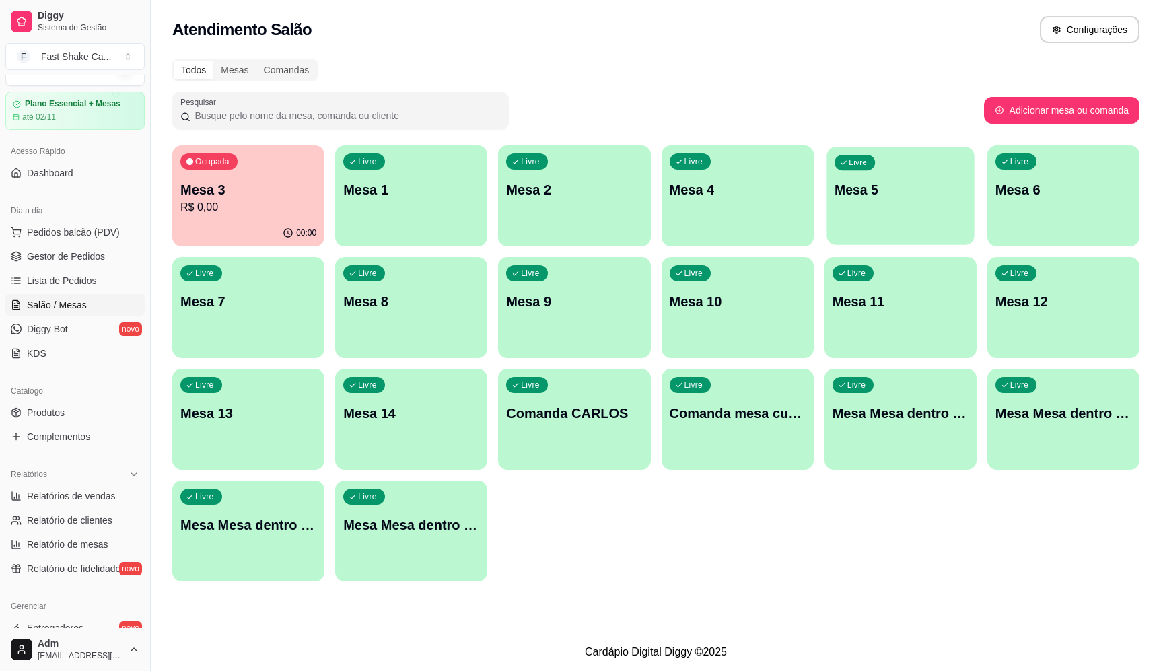
click at [879, 199] on div "Livre Mesa 5" at bounding box center [899, 188] width 147 height 82
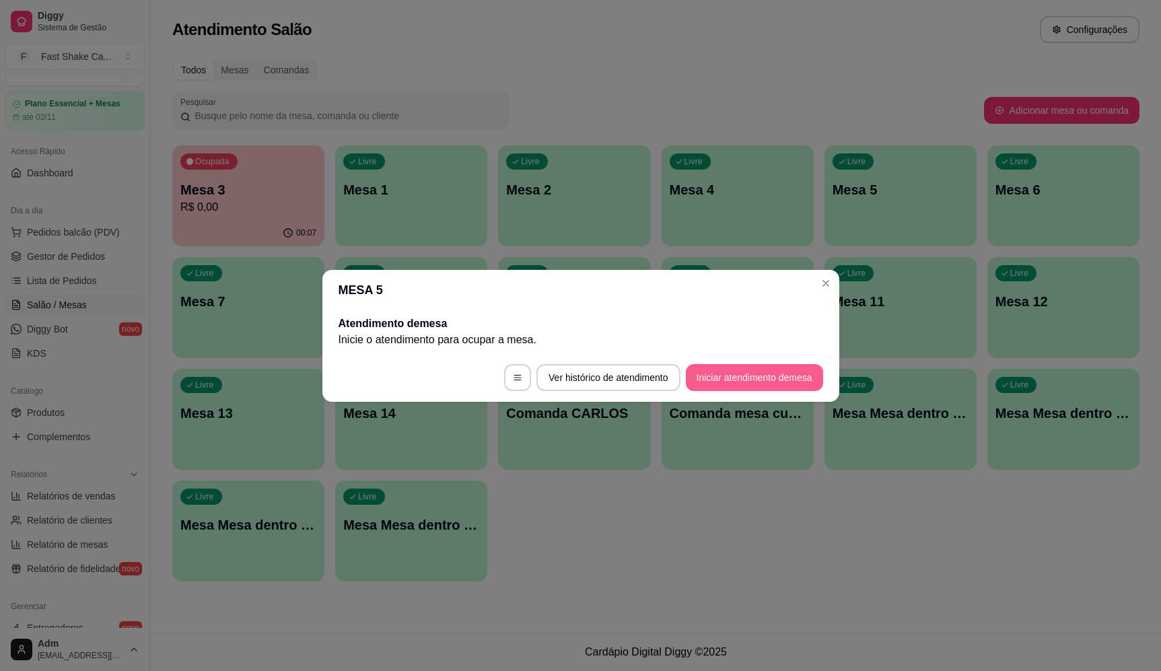
click at [727, 378] on button "Iniciar atendimento de mesa" at bounding box center [754, 377] width 137 height 27
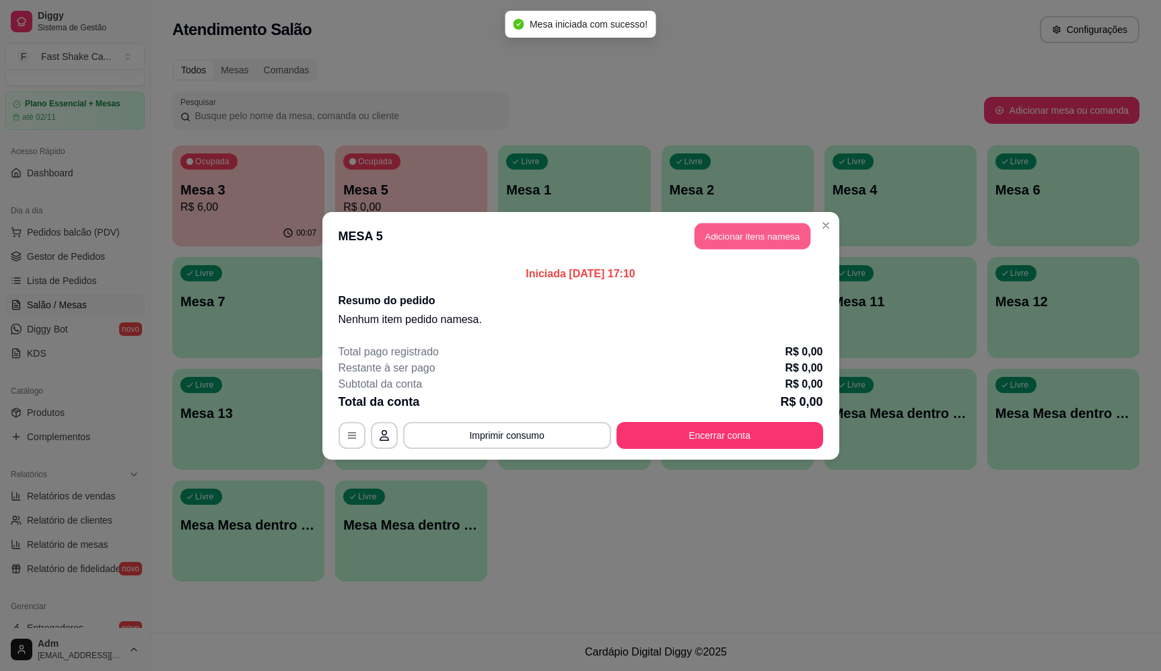
click at [744, 238] on button "Adicionar itens na mesa" at bounding box center [752, 236] width 116 height 26
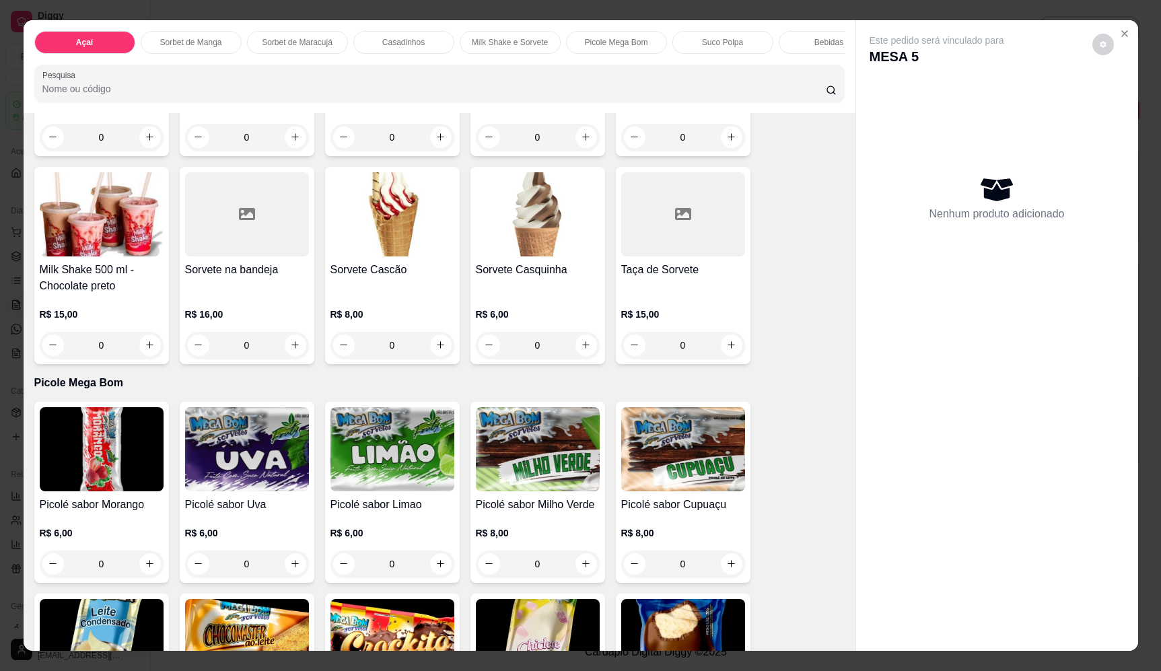
scroll to position [1548, 0]
click at [431, 350] on div "0" at bounding box center [392, 345] width 124 height 27
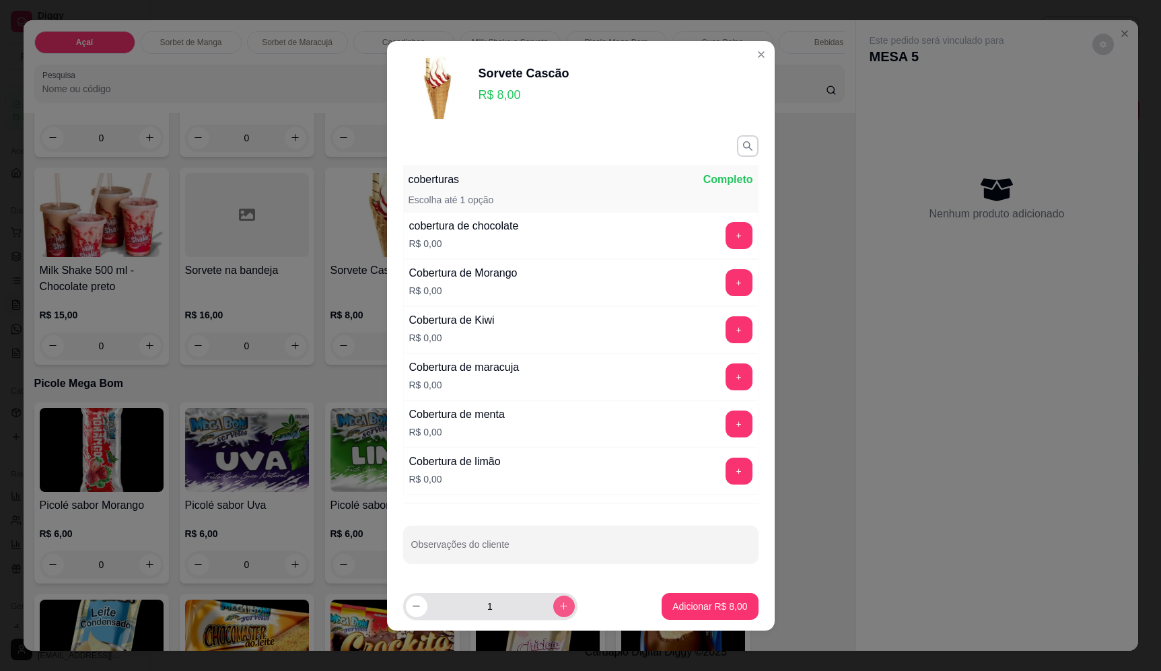
click at [553, 612] on button "increase-product-quantity" at bounding box center [564, 607] width 22 height 22
click at [555, 610] on button "increase-product-quantity" at bounding box center [563, 606] width 21 height 21
type input "3"
click at [716, 608] on p "Adicionar R$ 24,00" at bounding box center [707, 606] width 78 height 13
type input "3"
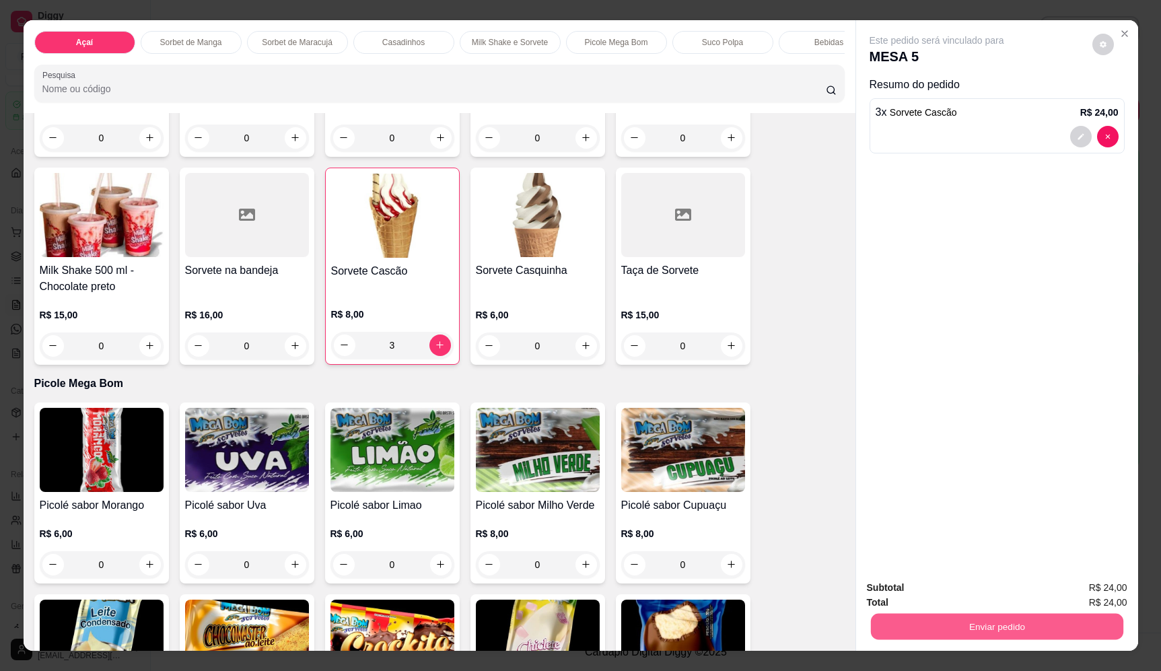
click at [893, 627] on button "Enviar pedido" at bounding box center [996, 627] width 252 height 26
click at [1088, 596] on button "Enviar pedido" at bounding box center [1092, 593] width 74 height 25
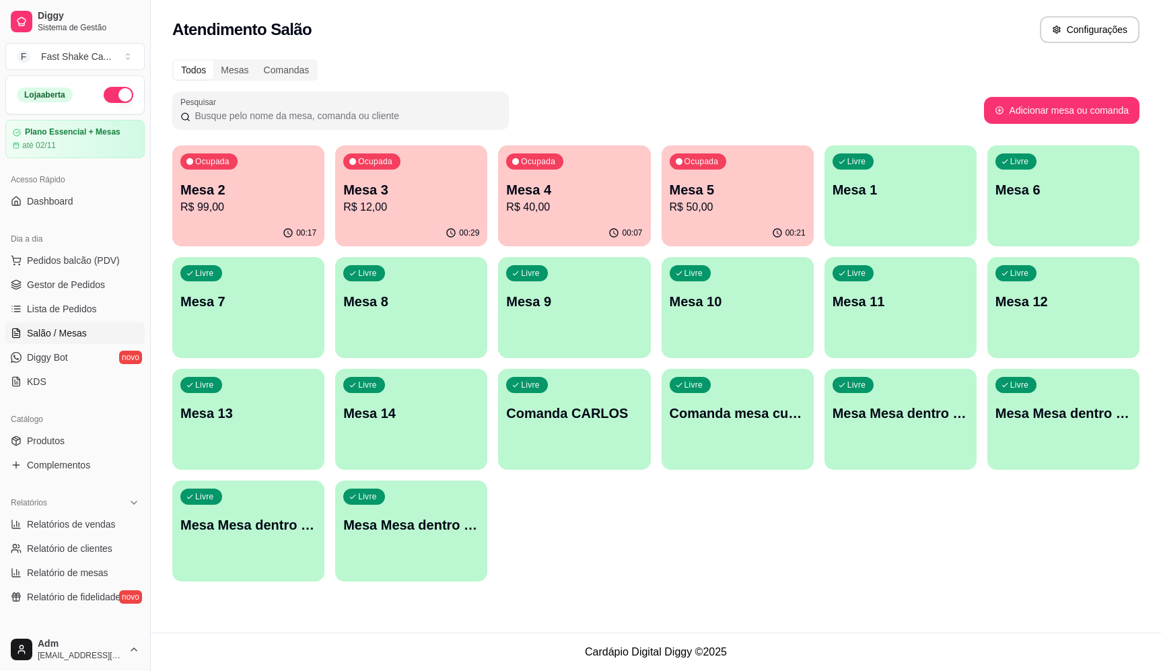
click at [245, 190] on p "Mesa 2" at bounding box center [248, 189] width 136 height 19
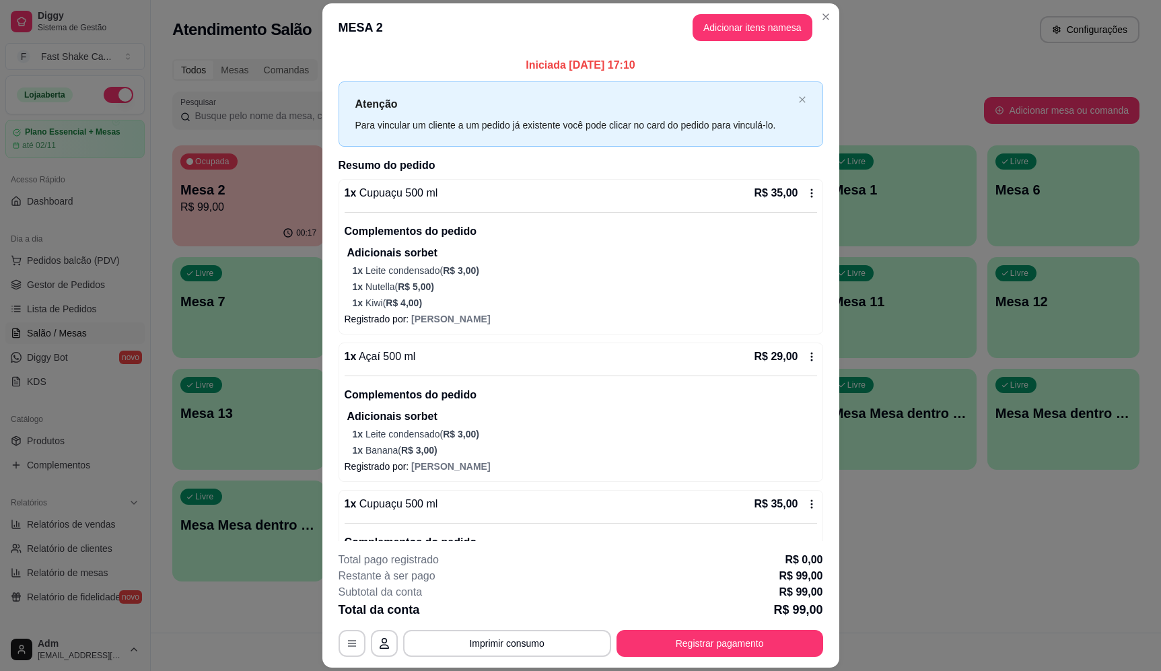
drag, startPoint x: 383, startPoint y: 404, endPoint x: 388, endPoint y: 380, distance: 24.8
drag, startPoint x: 388, startPoint y: 380, endPoint x: 570, endPoint y: 245, distance: 226.1
click at [570, 245] on p "Adicionais sorbet" at bounding box center [582, 253] width 470 height 16
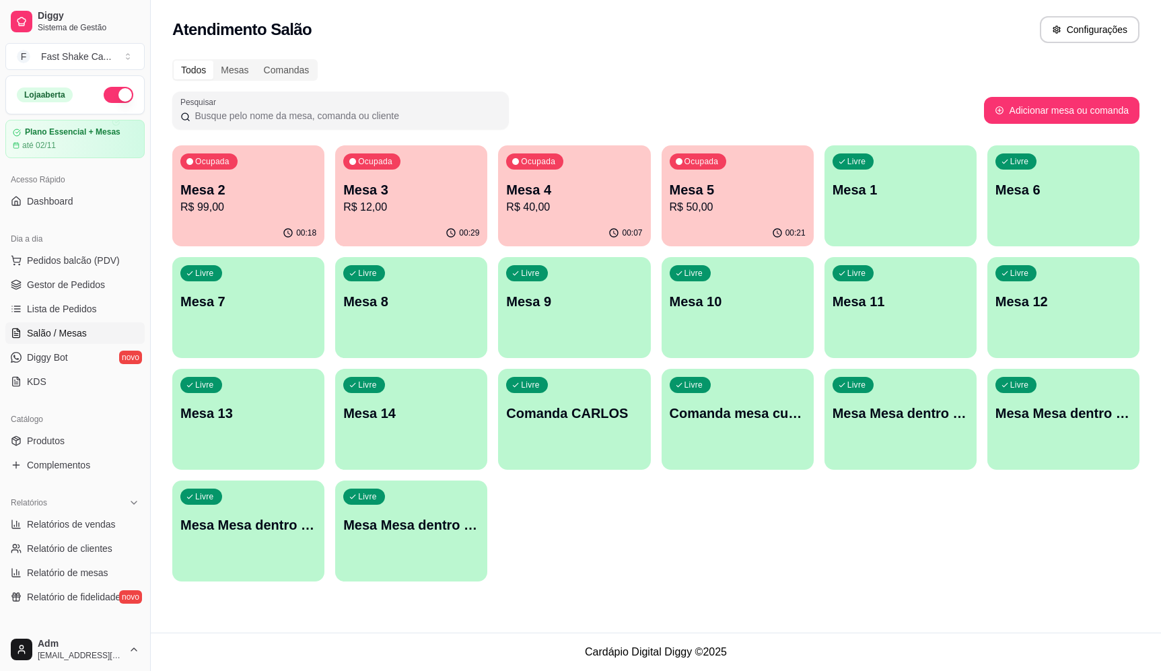
click at [735, 177] on div "Ocupada Mesa 5 R$ 50,00" at bounding box center [738, 182] width 152 height 75
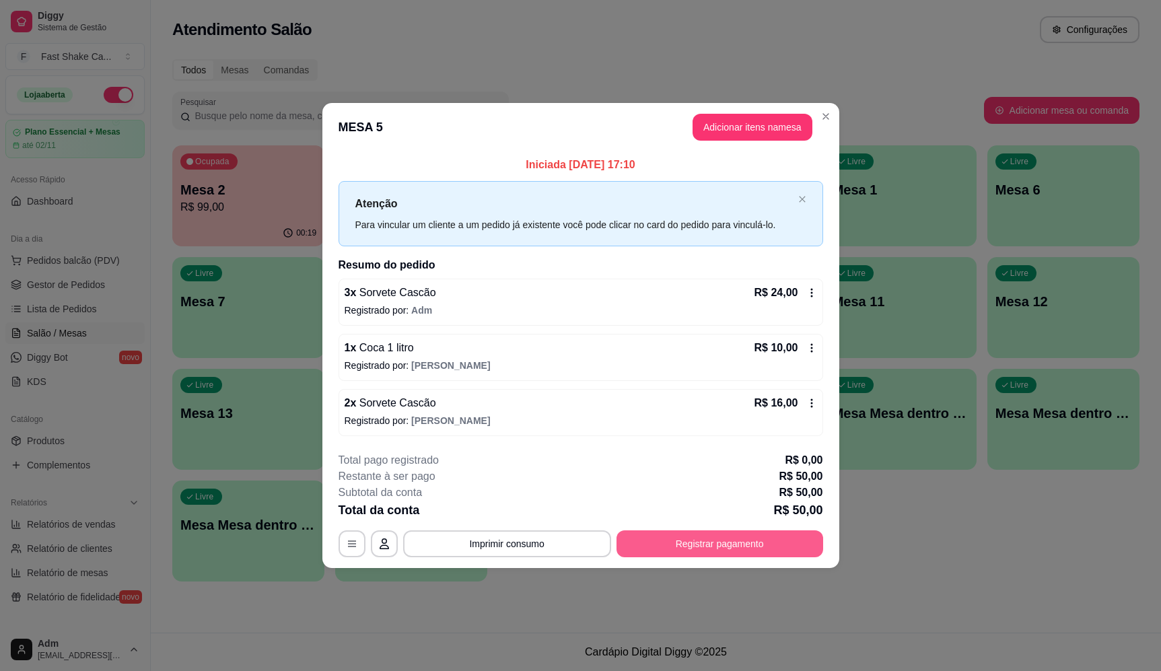
click at [783, 543] on button "Registrar pagamento" at bounding box center [719, 543] width 207 height 27
click at [681, 250] on div "Débito" at bounding box center [671, 267] width 95 height 79
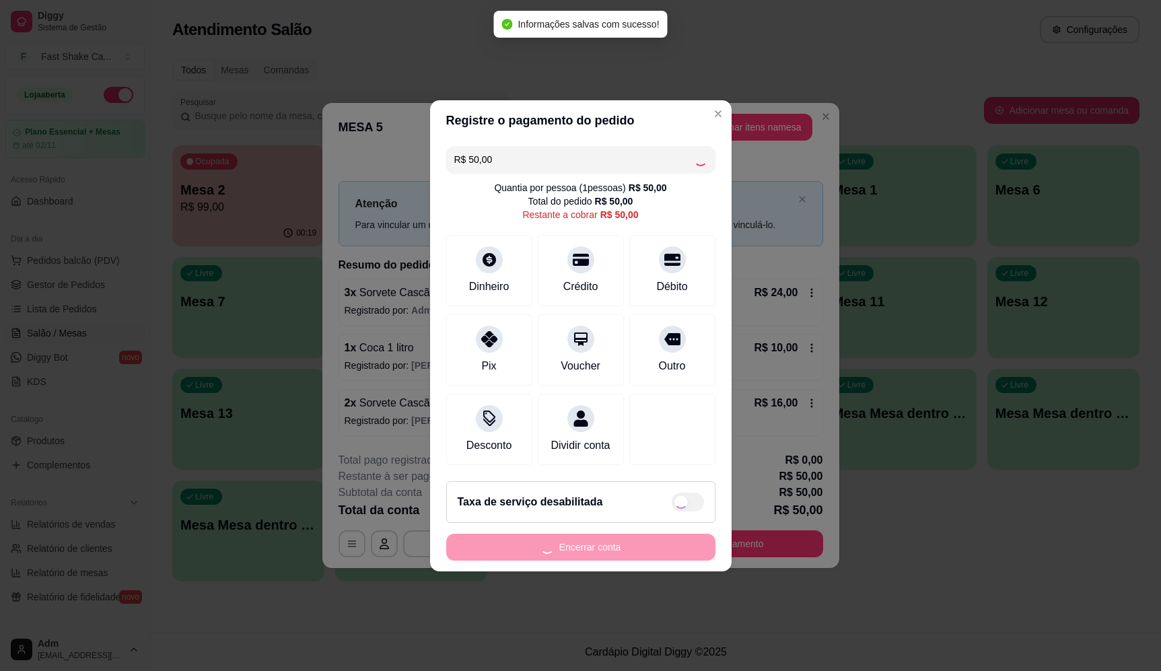
type input "R$ 0,00"
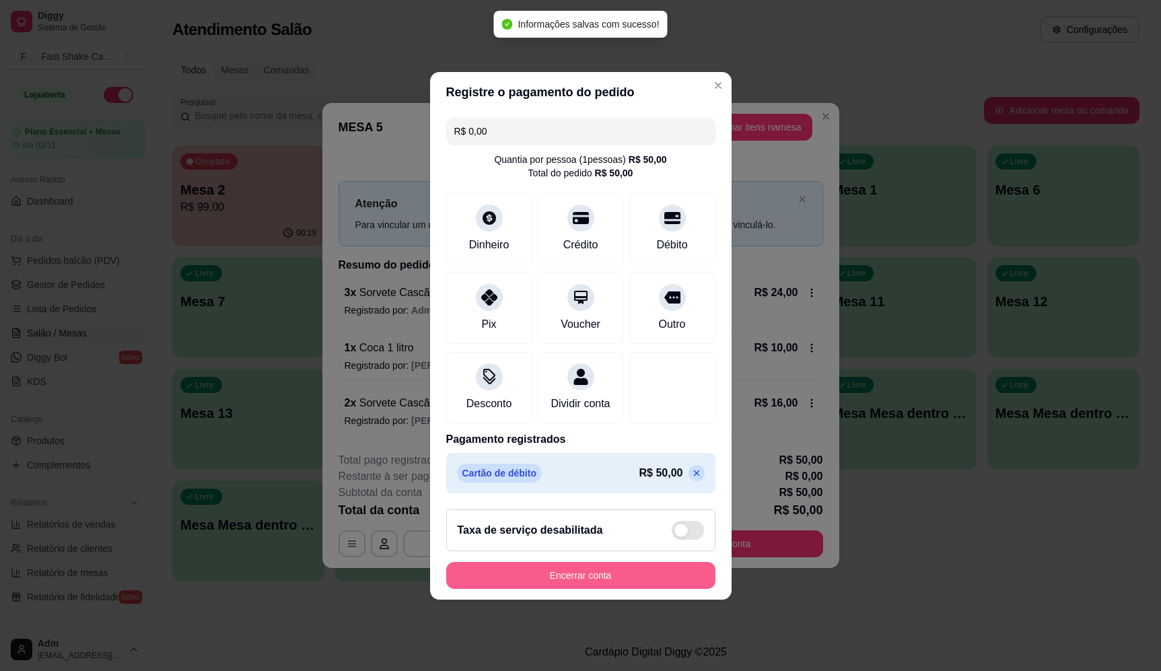
click at [637, 588] on button "Encerrar conta" at bounding box center [580, 575] width 269 height 27
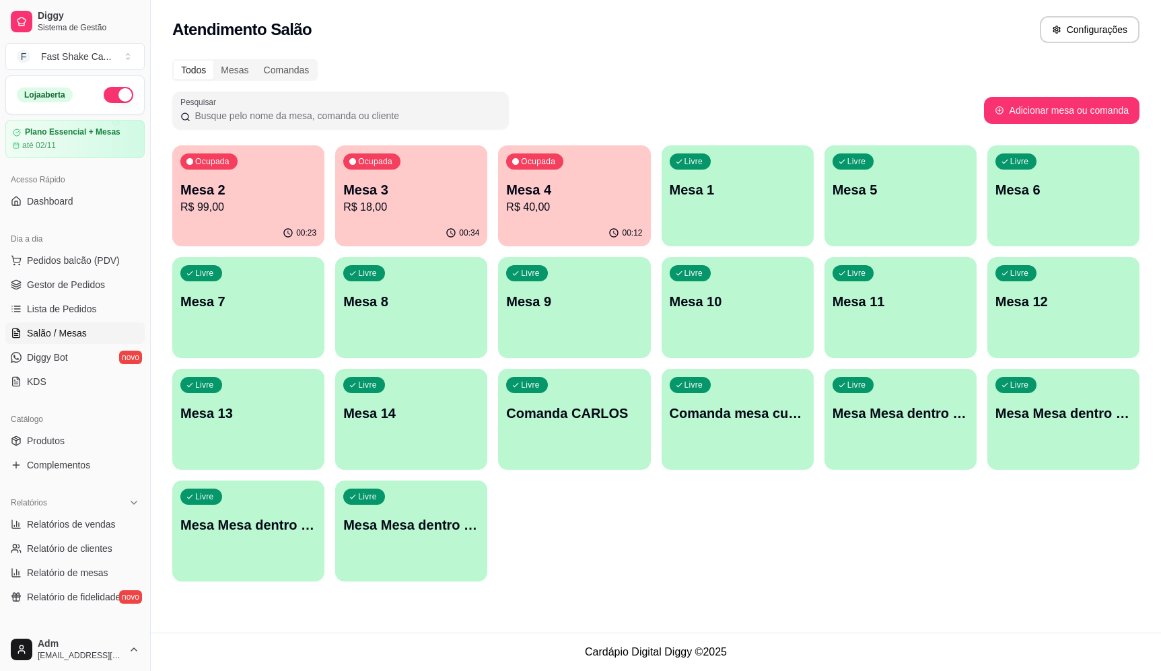
click at [871, 199] on p "Mesa 5" at bounding box center [900, 189] width 136 height 19
click at [714, 190] on p "Mesa 1" at bounding box center [738, 189] width 136 height 19
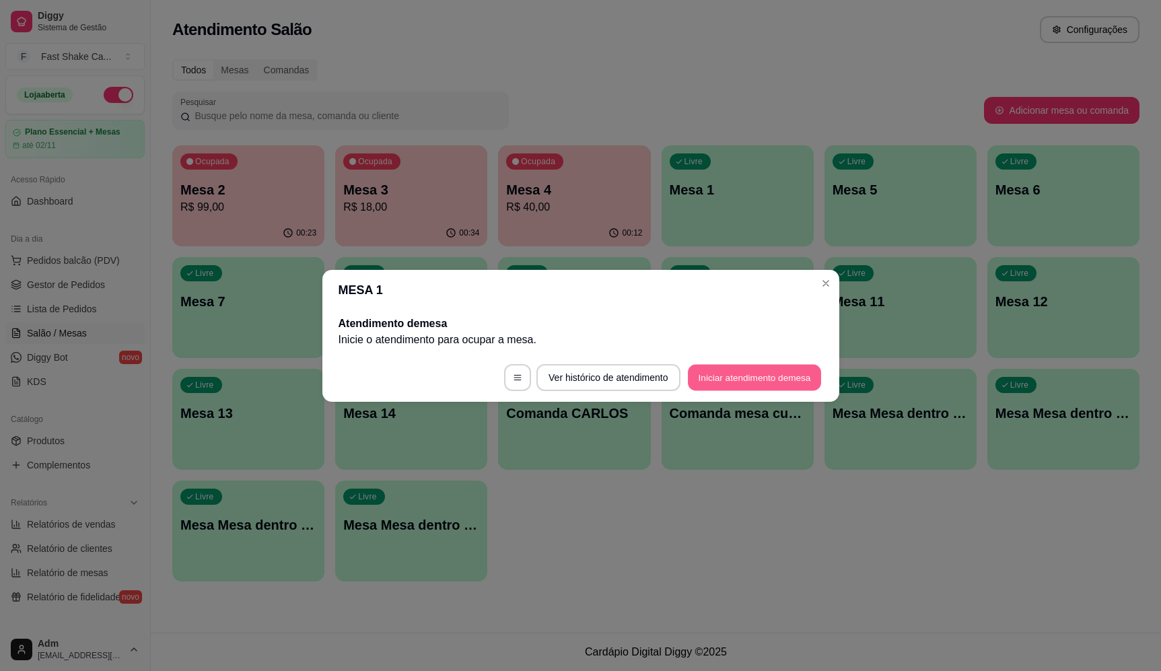
click at [755, 379] on button "Iniciar atendimento de mesa" at bounding box center [754, 377] width 133 height 26
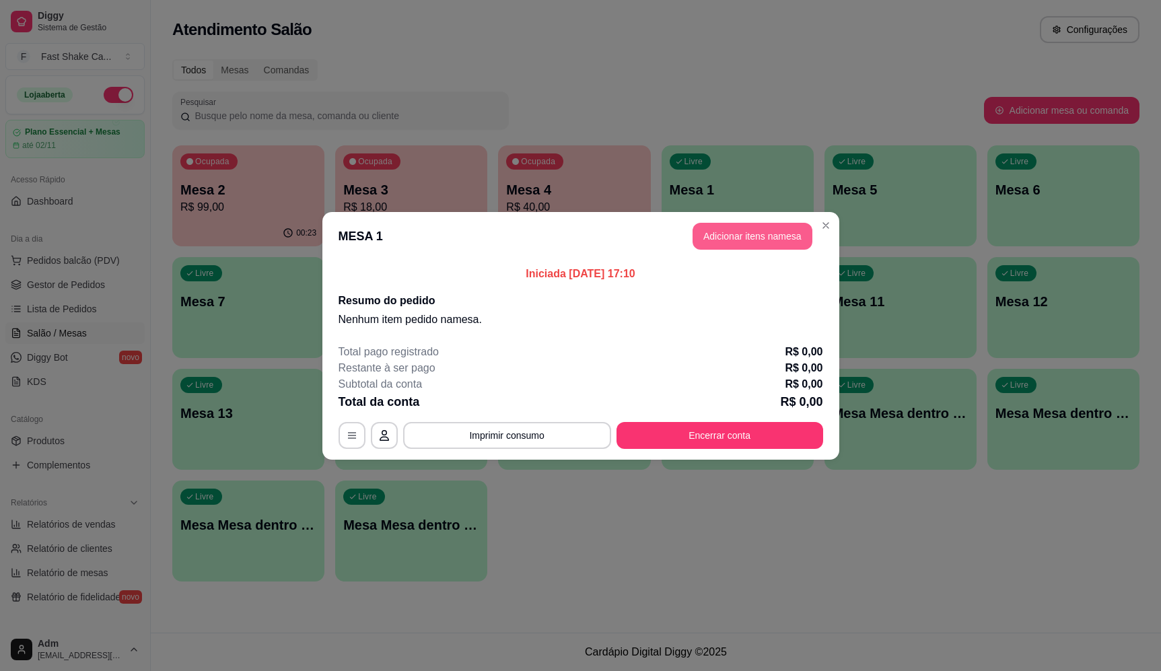
click at [784, 258] on header "MESA 1 Adicionar itens na mesa" at bounding box center [580, 236] width 517 height 48
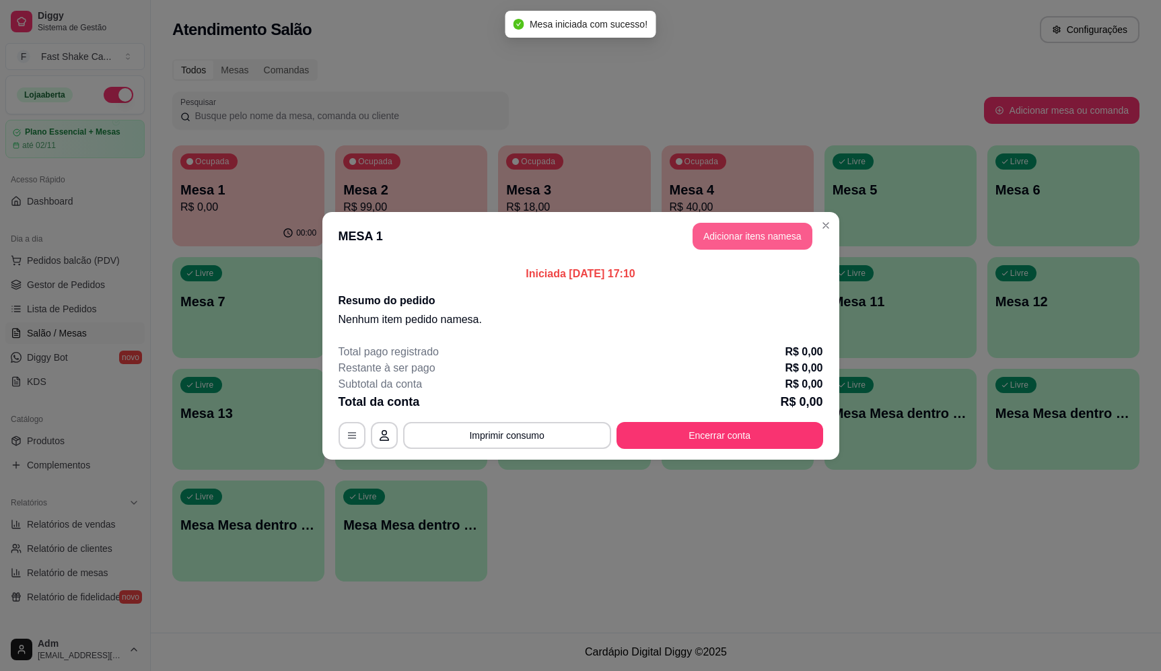
click at [771, 236] on button "Adicionar itens na mesa" at bounding box center [752, 236] width 120 height 27
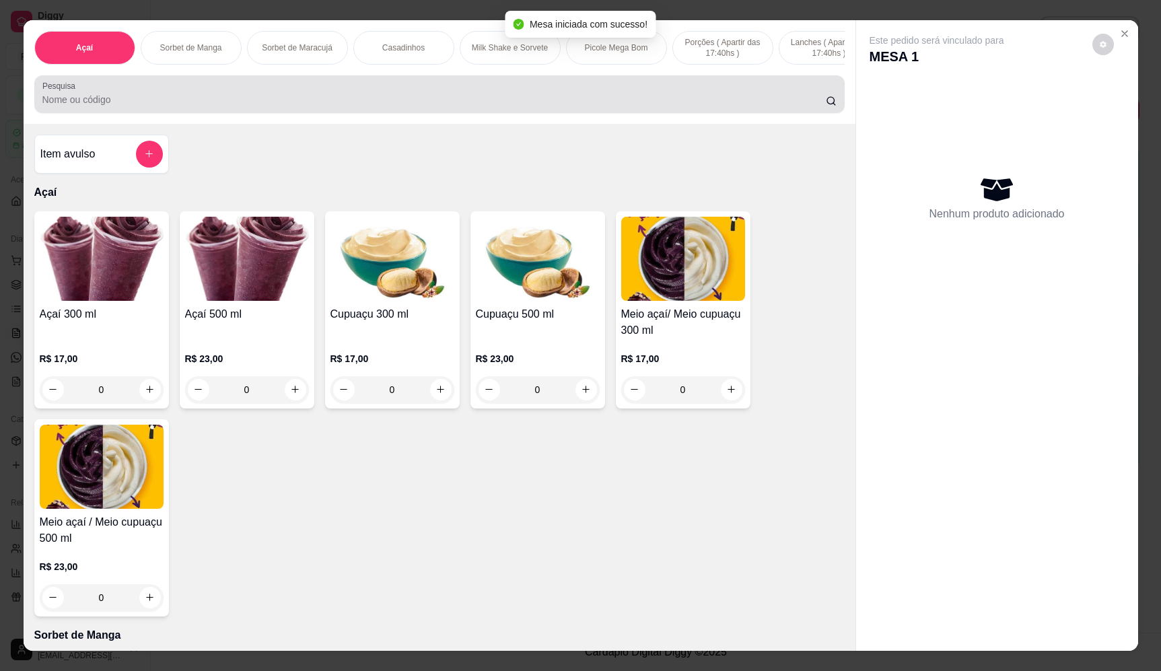
click at [205, 98] on div at bounding box center [439, 94] width 794 height 27
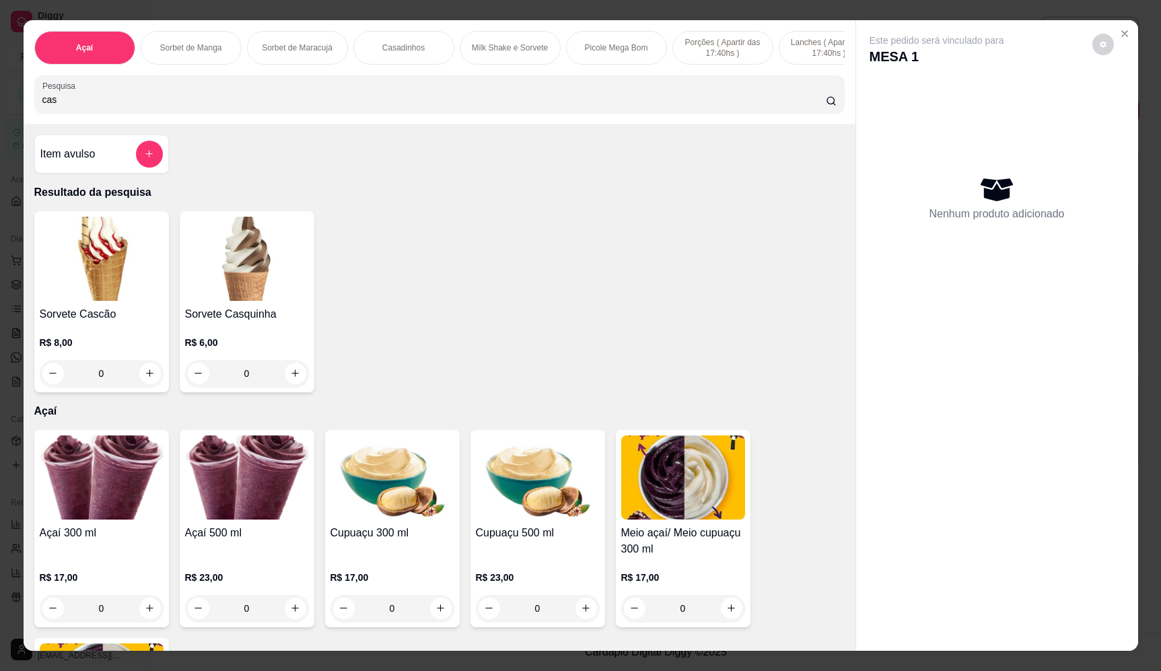
type input "cas"
click at [143, 387] on div "0" at bounding box center [102, 373] width 124 height 27
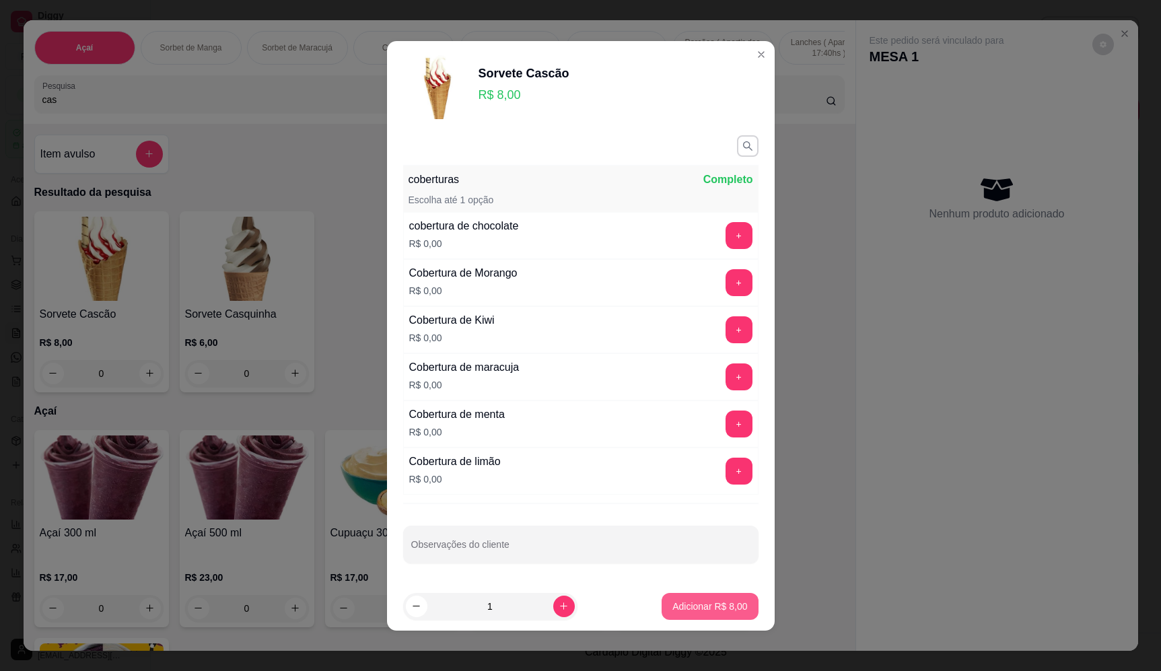
click at [697, 612] on p "Adicionar R$ 8,00" at bounding box center [709, 606] width 75 height 13
type input "1"
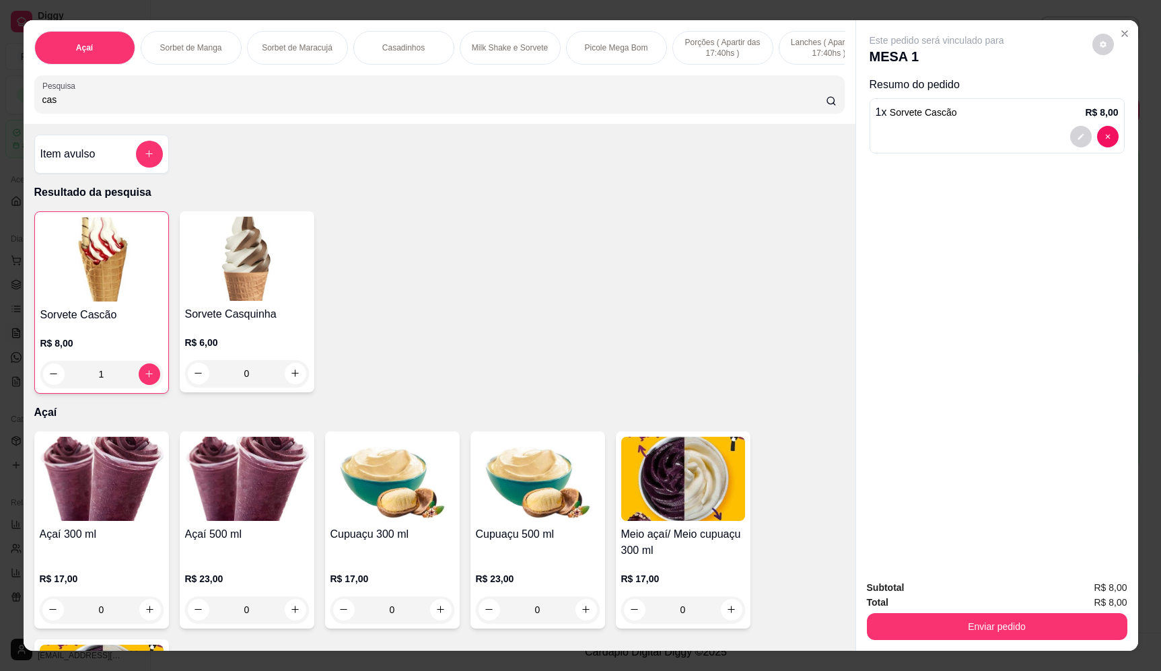
drag, startPoint x: 36, startPoint y: 117, endPoint x: 3, endPoint y: 123, distance: 33.5
click at [7, 121] on div "Açaí Sorbet de Manga Sorbet de Maracujá Casadinhos Milk Shake e Sorvete Picole …" at bounding box center [580, 335] width 1161 height 671
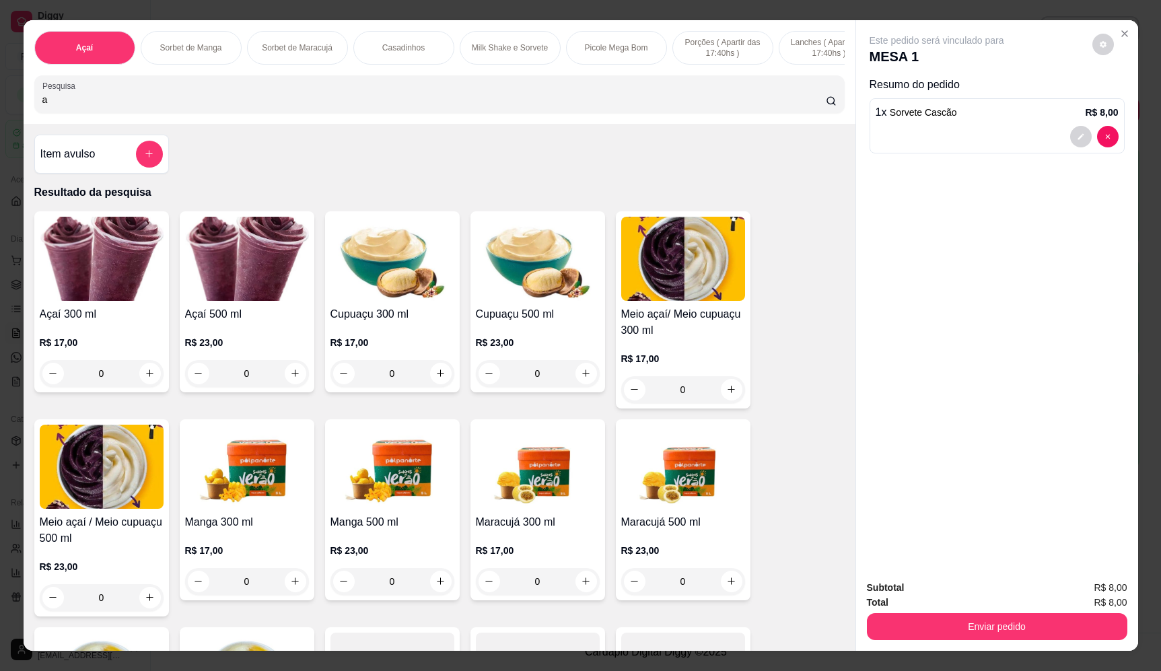
type input "a"
click at [143, 387] on div "0" at bounding box center [102, 373] width 124 height 27
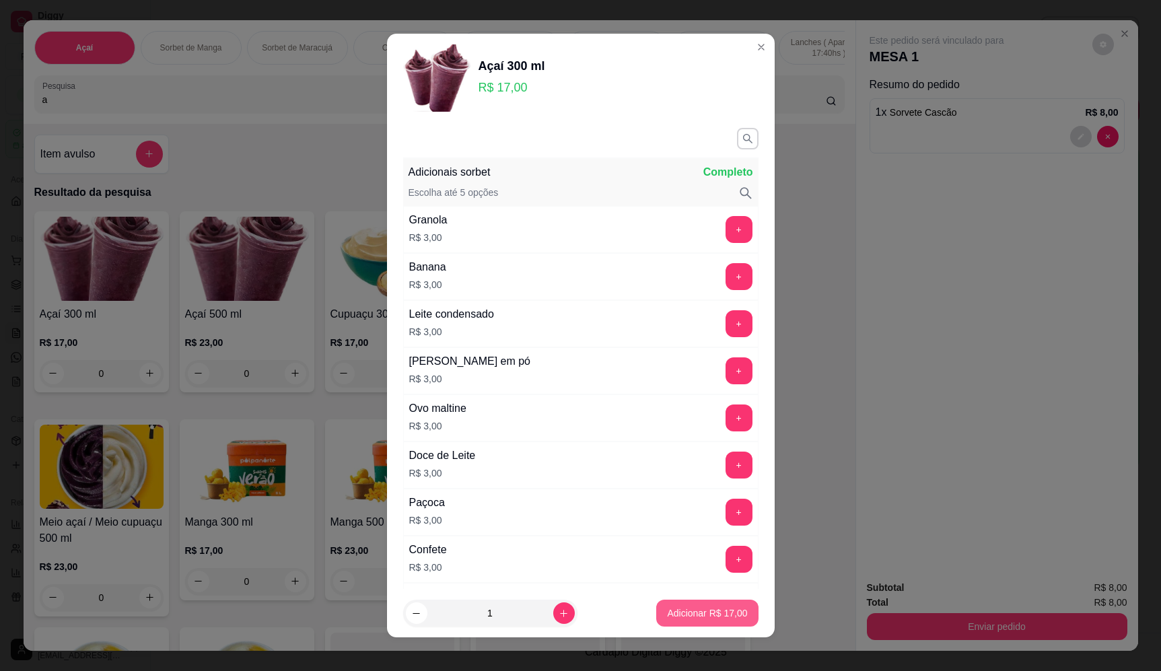
click at [712, 615] on p "Adicionar R$ 17,00" at bounding box center [707, 612] width 80 height 13
type input "1"
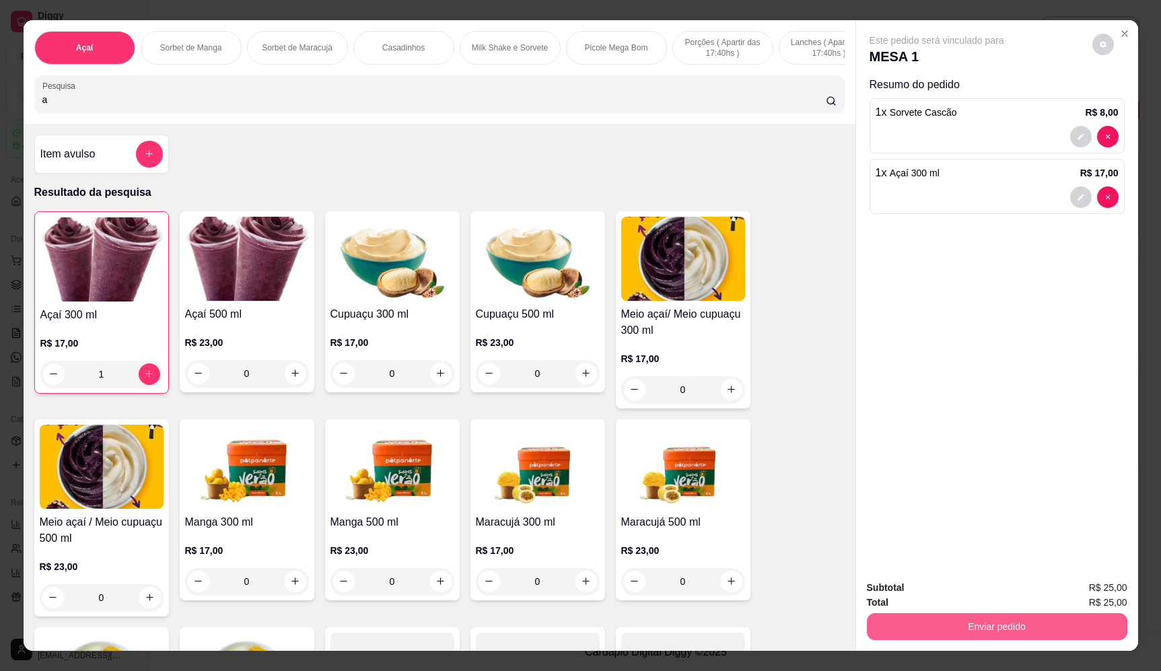
click at [1032, 620] on button "Enviar pedido" at bounding box center [997, 626] width 260 height 27
click at [1097, 597] on button "Enviar pedido" at bounding box center [1092, 594] width 76 height 26
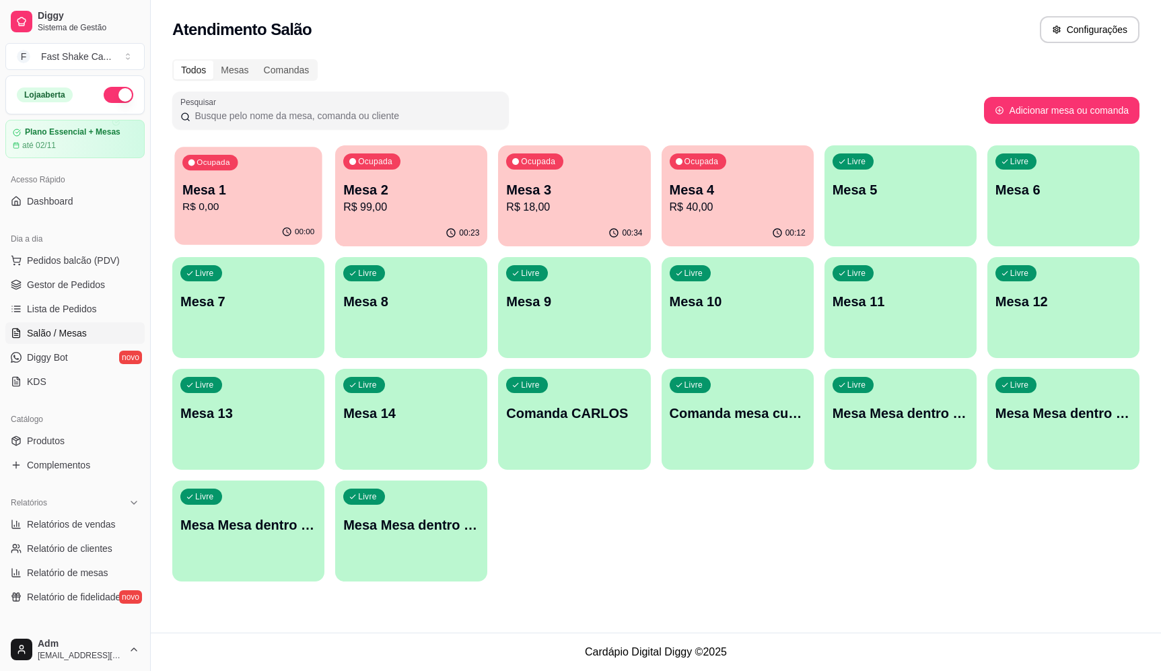
click at [252, 186] on p "Mesa 1" at bounding box center [248, 190] width 132 height 18
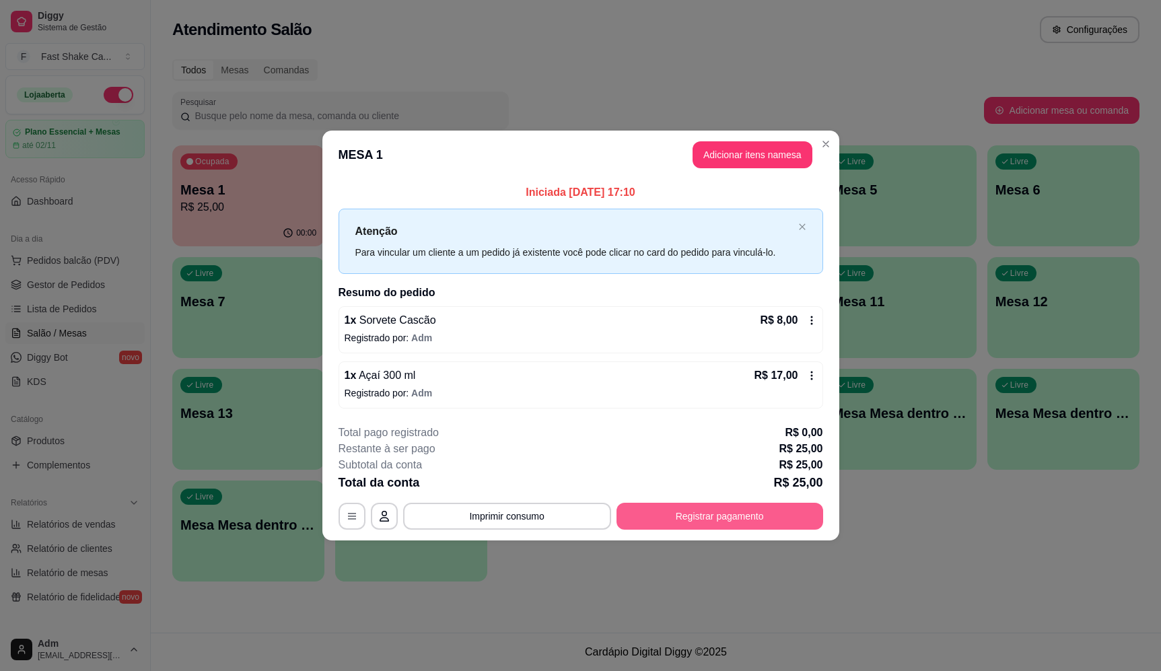
click at [763, 517] on button "Registrar pagamento" at bounding box center [719, 516] width 207 height 27
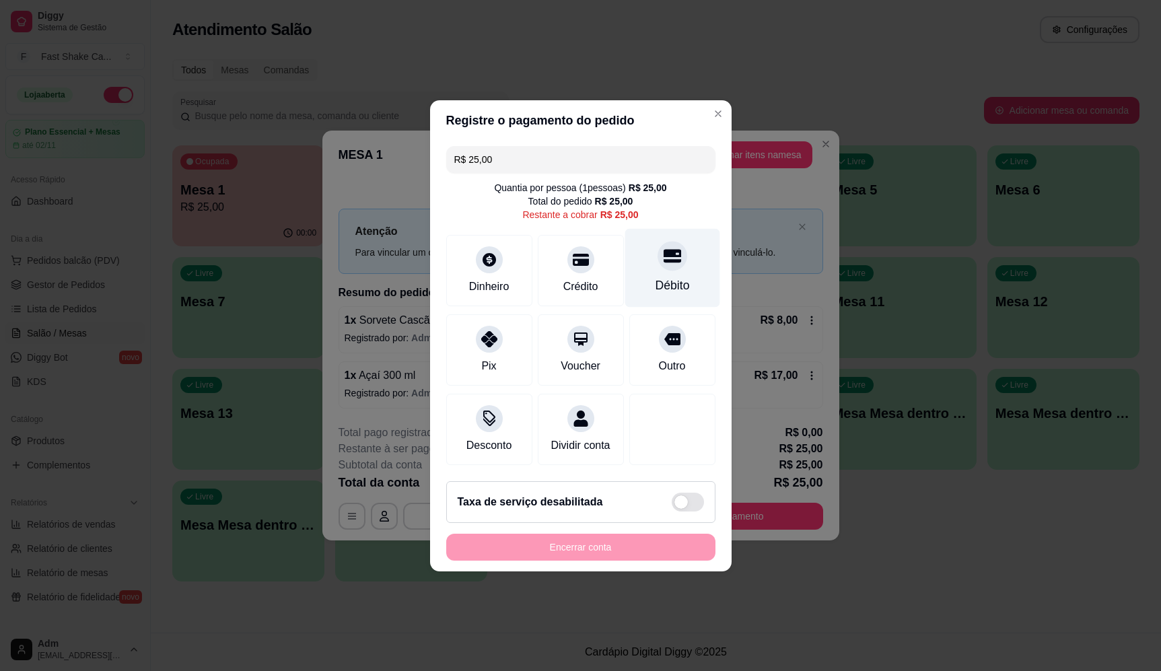
click at [649, 233] on div "Débito" at bounding box center [671, 267] width 95 height 79
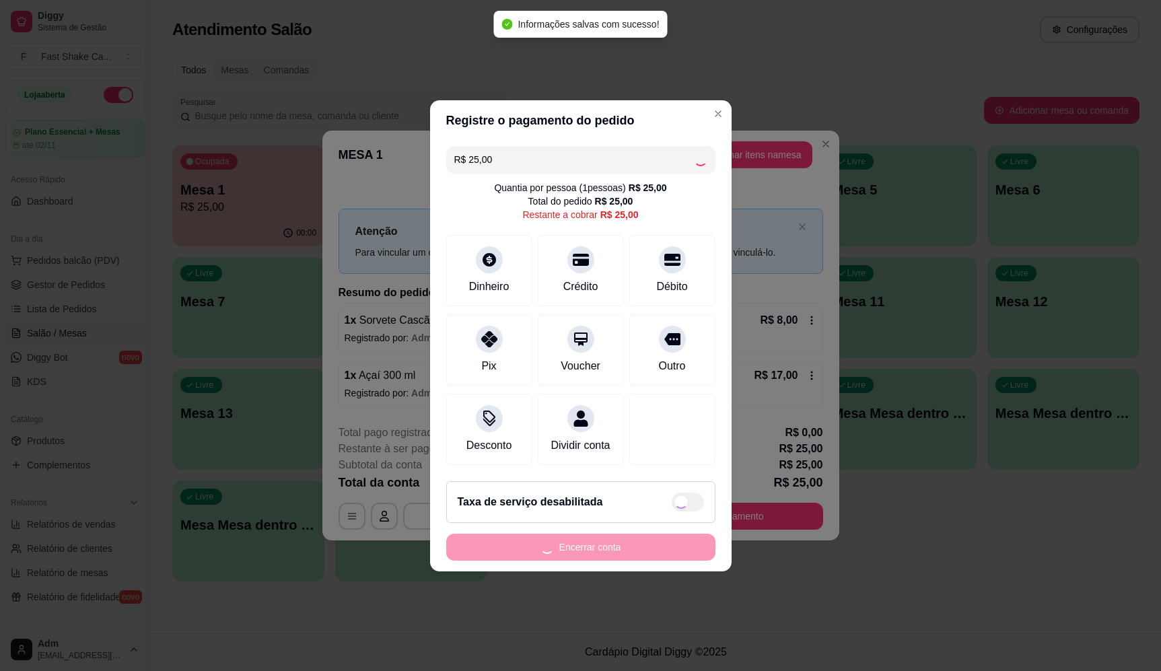
type input "R$ 0,00"
click at [581, 561] on button "Encerrar conta" at bounding box center [580, 547] width 269 height 27
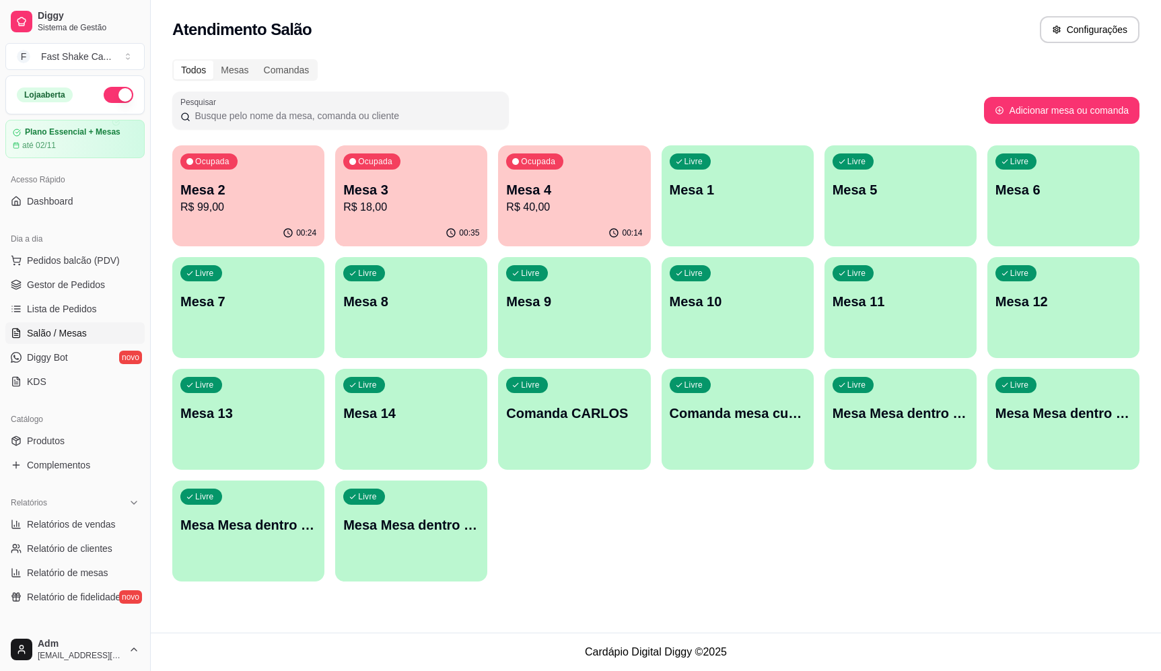
click at [260, 166] on div "Ocupada Mesa 2 R$ 99,00" at bounding box center [248, 182] width 152 height 75
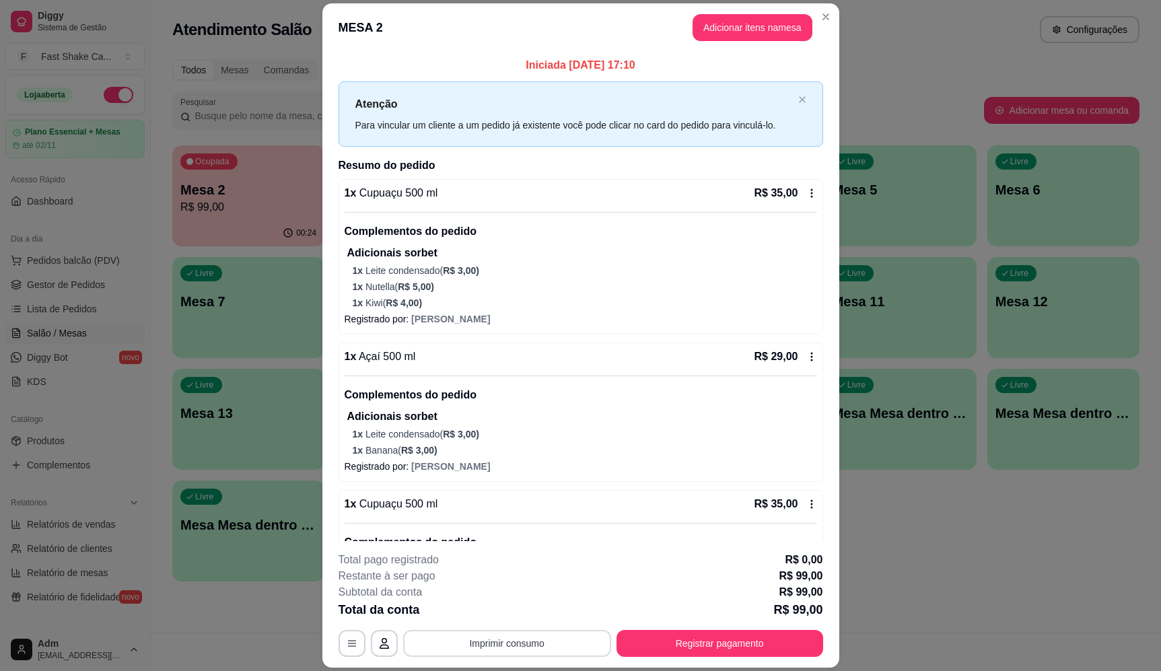
click at [518, 649] on button "Imprimir consumo" at bounding box center [507, 643] width 208 height 27
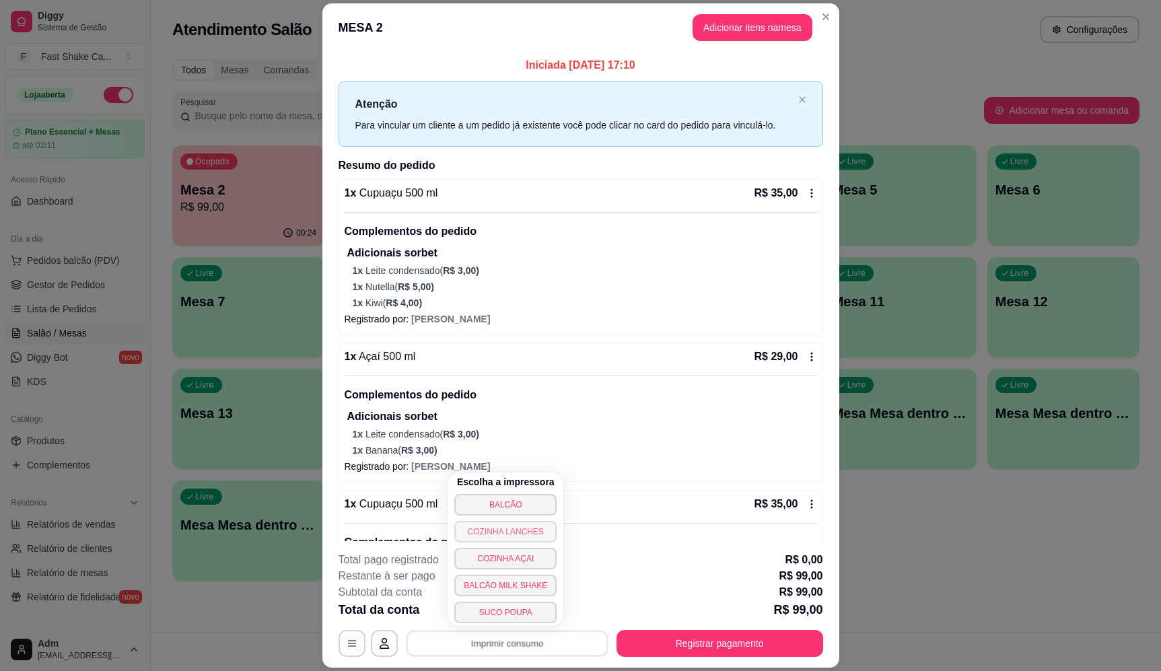
click at [532, 515] on div "Escolha a impressora BALCÃO COZINHA LANCHES COZINHA AÇAI BALCÃO MILK SHAKE SUCO…" at bounding box center [506, 548] width 116 height 153
click at [534, 510] on button "BALCÃO" at bounding box center [505, 505] width 102 height 22
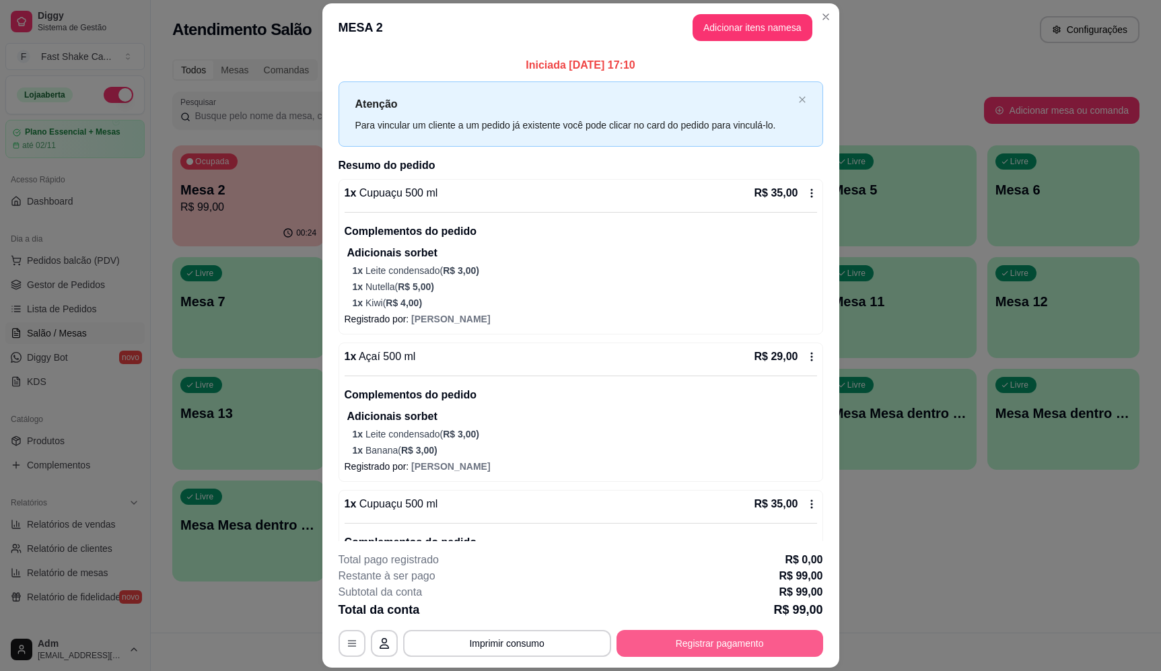
click at [687, 637] on button "Registrar pagamento" at bounding box center [719, 643] width 207 height 27
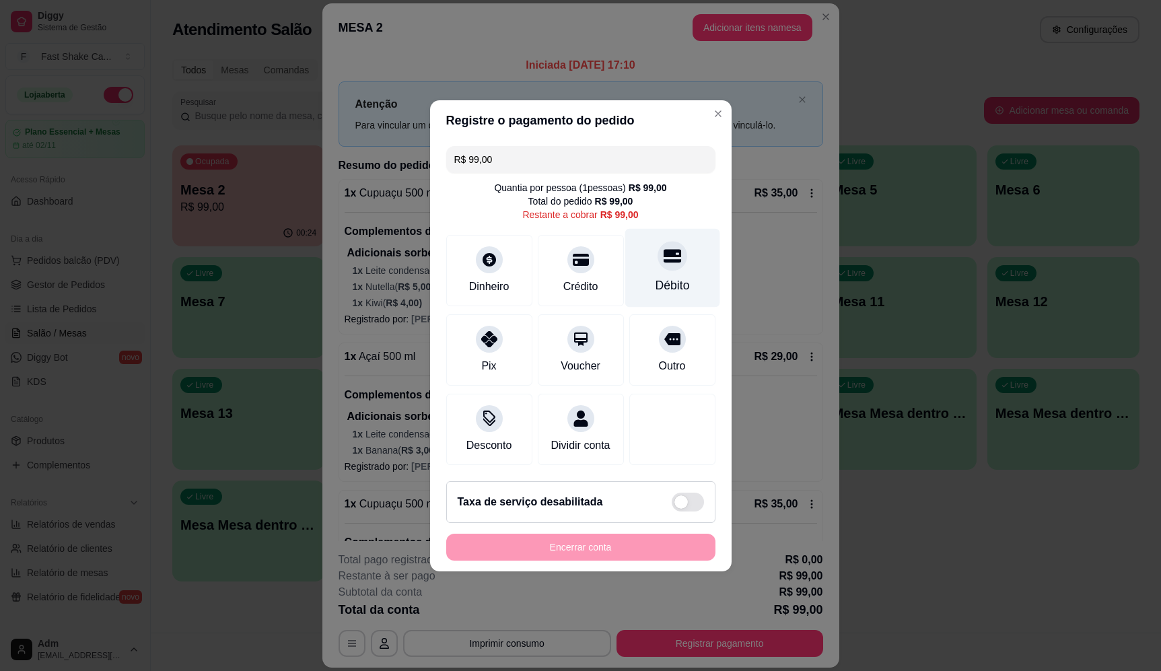
click at [674, 264] on div "Débito" at bounding box center [671, 267] width 95 height 79
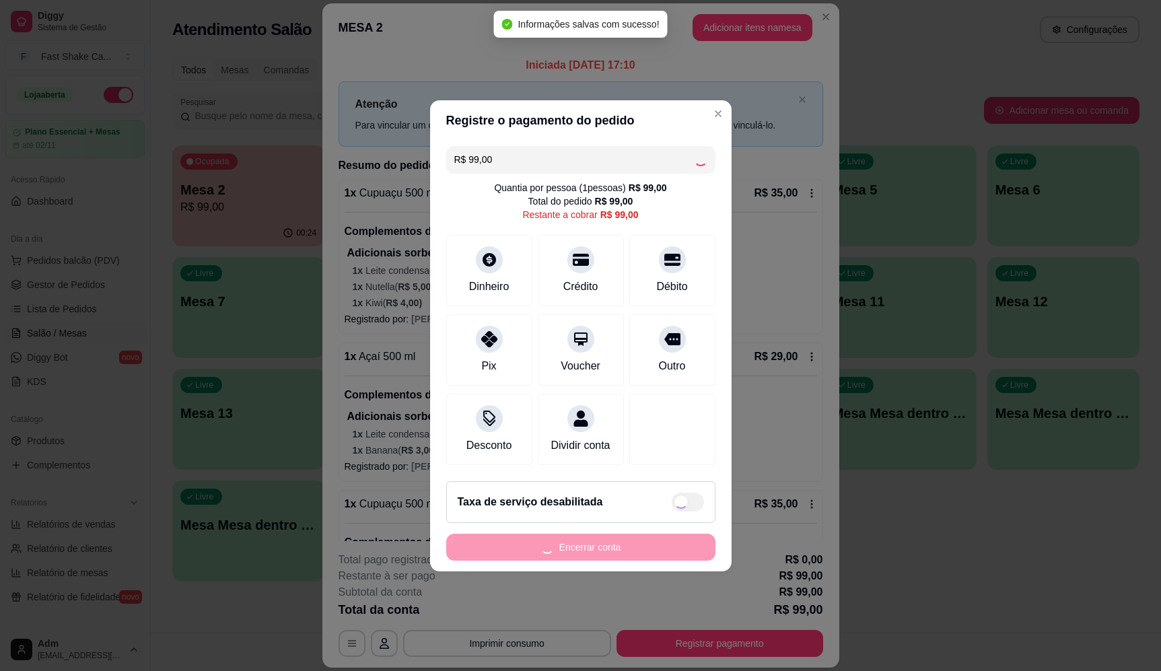
type input "R$ 0,00"
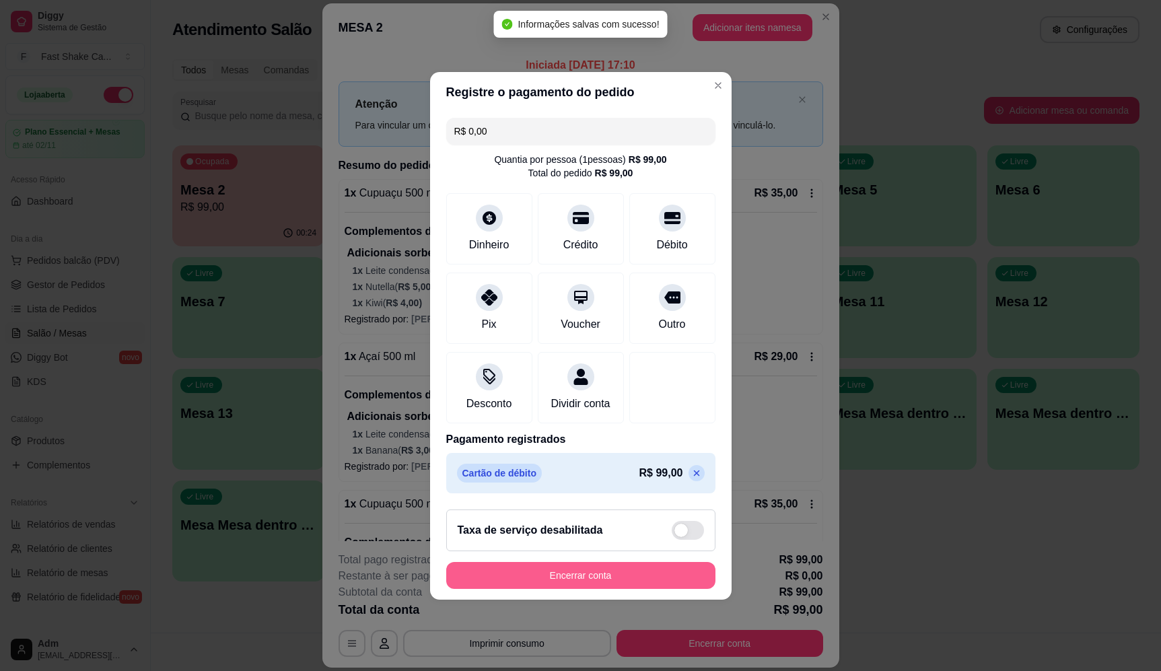
click at [616, 587] on button "Encerrar conta" at bounding box center [580, 575] width 269 height 27
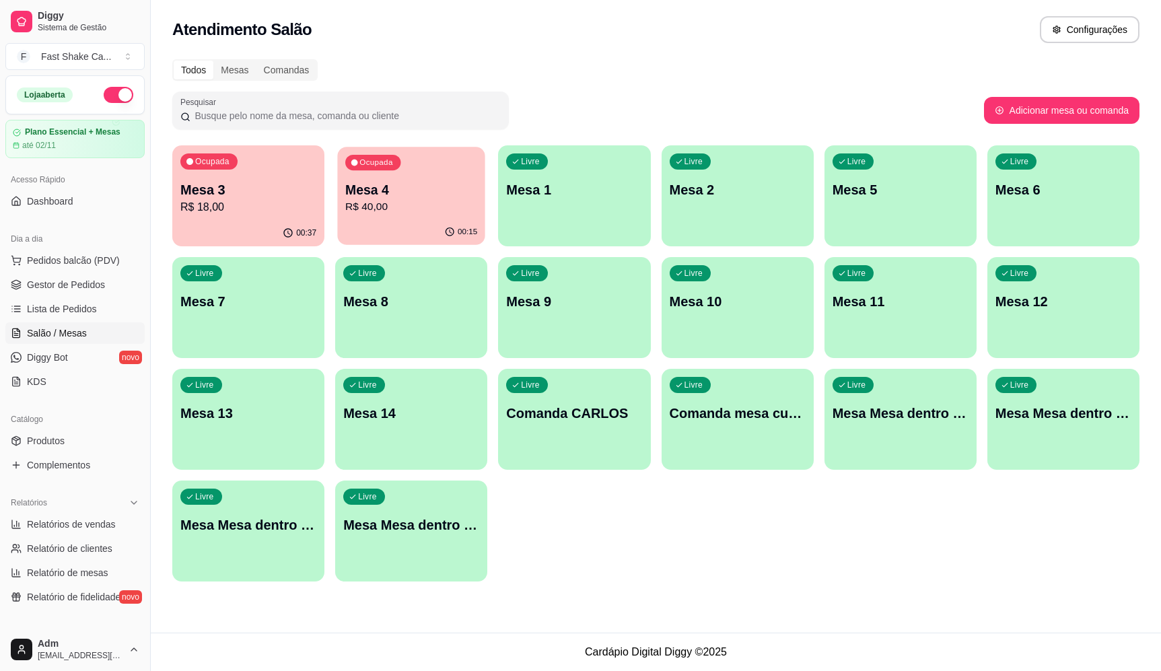
click at [436, 184] on p "Mesa 4" at bounding box center [411, 190] width 132 height 18
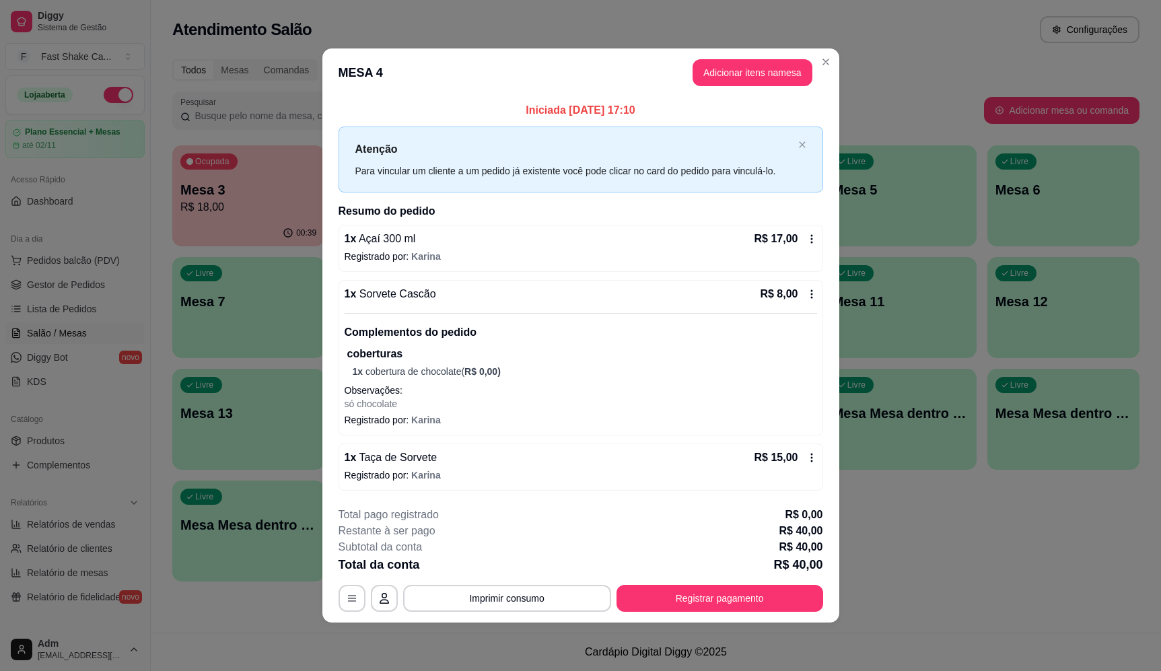
click at [810, 456] on icon at bounding box center [811, 457] width 11 height 11
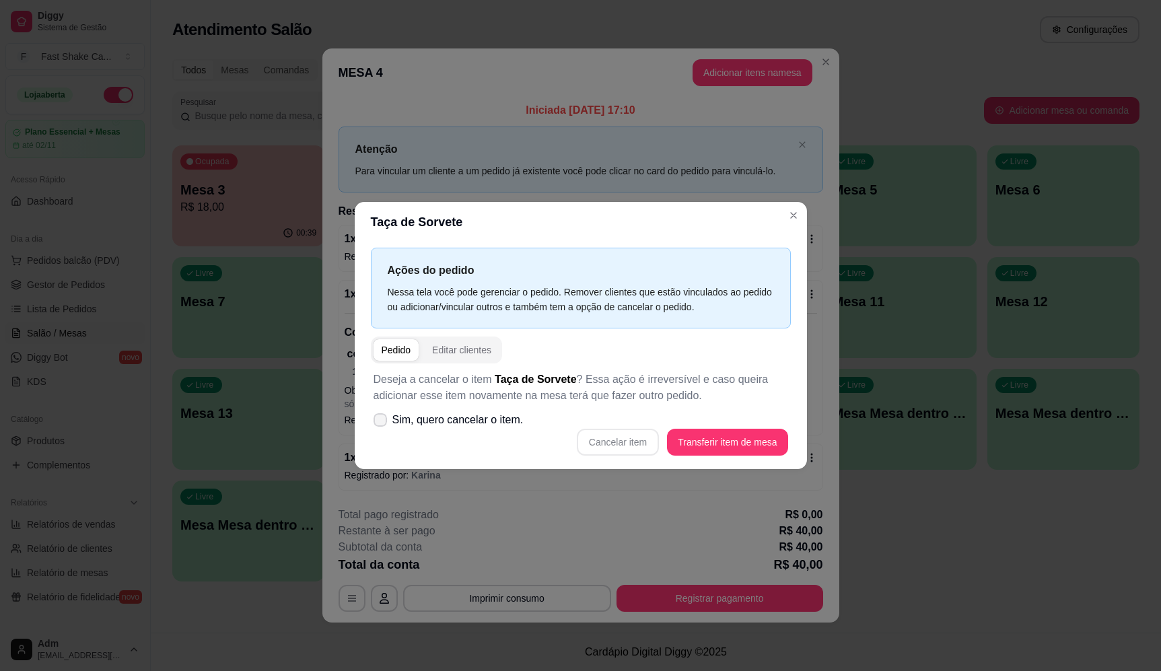
click at [377, 422] on icon at bounding box center [380, 420] width 11 height 8
click at [377, 422] on input "Sim, quero cancelar o item." at bounding box center [377, 426] width 9 height 9
checkbox input "true"
click at [631, 446] on button "Cancelar item" at bounding box center [618, 442] width 82 height 27
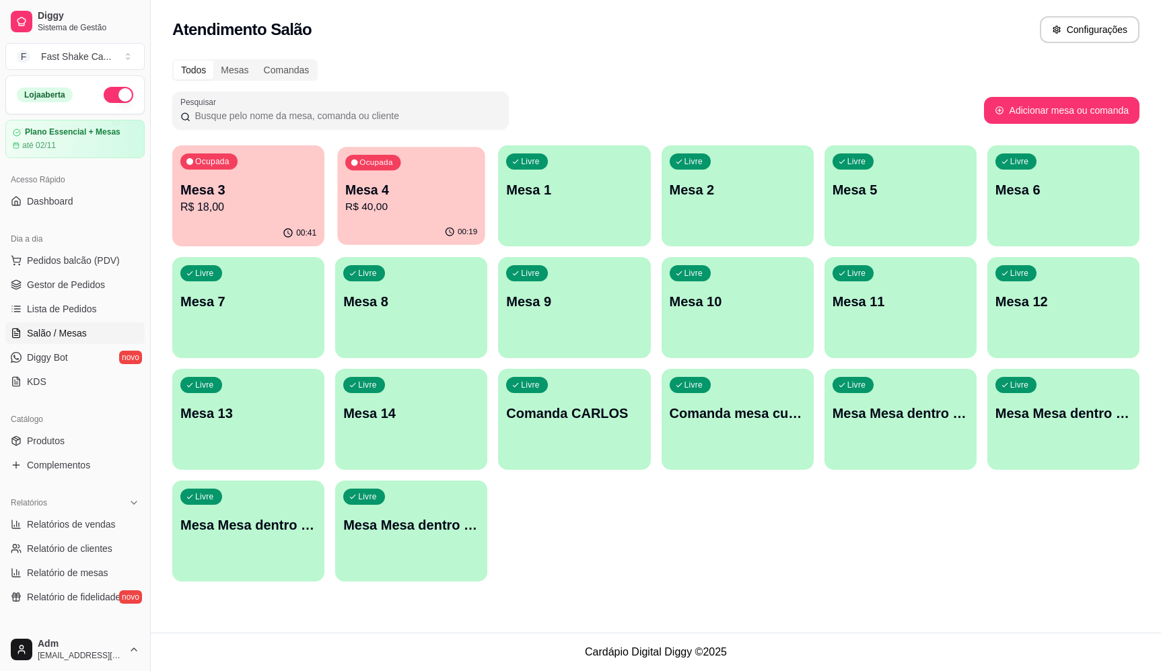
click at [427, 219] on div "Ocupada Mesa 4 R$ 40,00" at bounding box center [411, 183] width 147 height 73
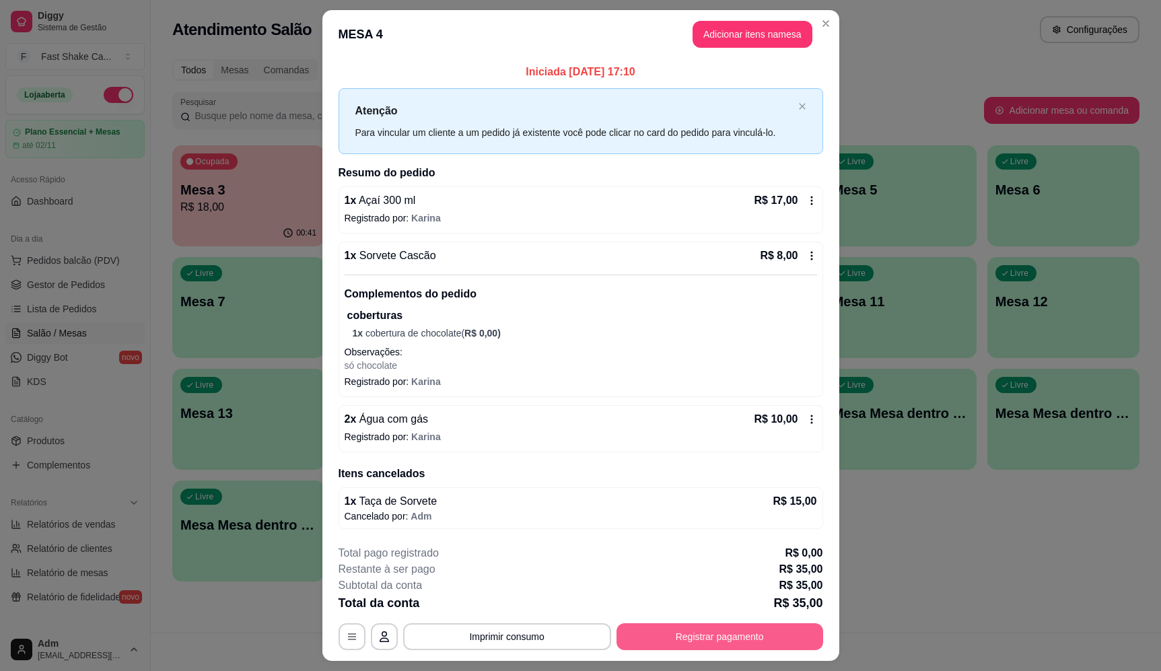
click at [696, 631] on button "Registrar pagamento" at bounding box center [719, 636] width 207 height 27
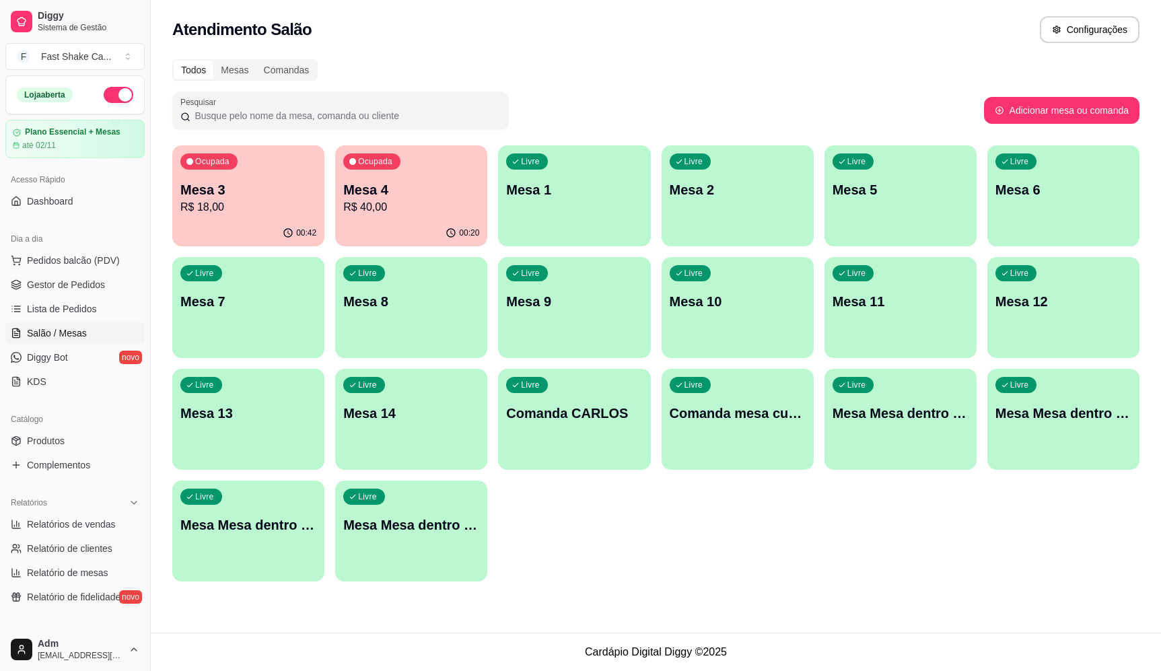
click at [380, 190] on p "Mesa 4" at bounding box center [411, 189] width 136 height 19
